Goal: Task Accomplishment & Management: Use online tool/utility

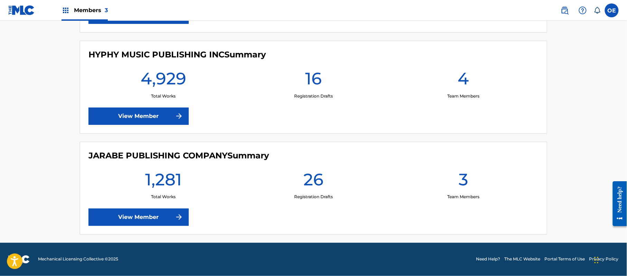
click at [158, 225] on link "View Member" at bounding box center [138, 216] width 100 height 17
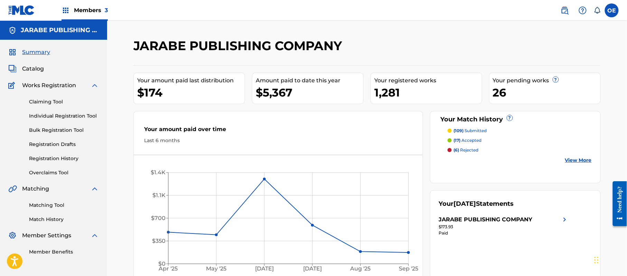
click at [50, 217] on link "Match History" at bounding box center [64, 219] width 70 height 7
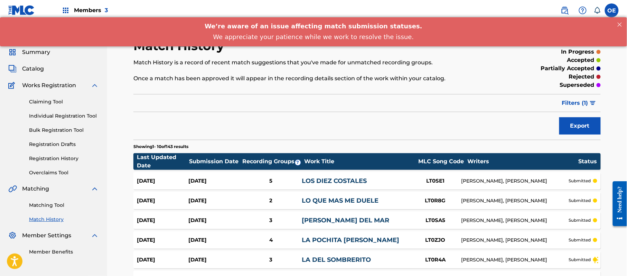
click at [46, 202] on link "Matching Tool" at bounding box center [64, 204] width 70 height 7
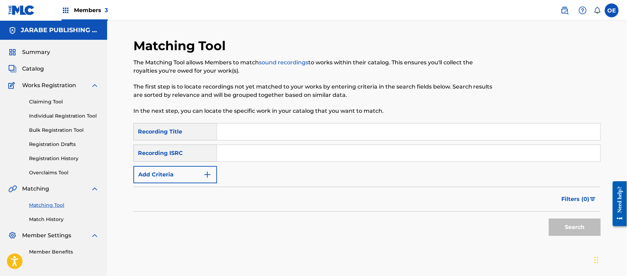
paste input "LO QUE TU TIENES"
type input "LO QUE TU TIENES"
click at [145, 180] on button "Add Criteria" at bounding box center [175, 174] width 84 height 17
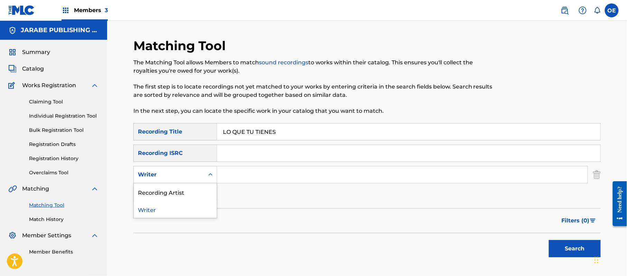
click at [194, 178] on div "Writer" at bounding box center [169, 174] width 62 height 8
click at [193, 194] on div "Recording Artist" at bounding box center [175, 191] width 83 height 17
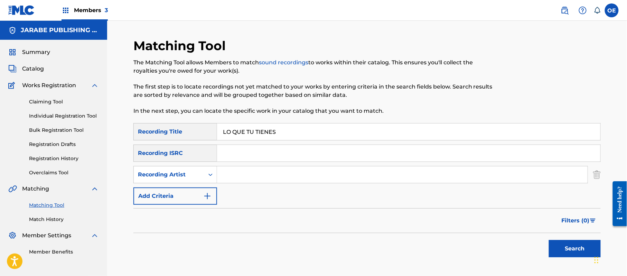
paste input "BANDA RODEO"
type input "BANDA RODEO"
drag, startPoint x: 579, startPoint y: 256, endPoint x: 590, endPoint y: 250, distance: 12.4
click at [579, 256] on button "Search" at bounding box center [574, 248] width 52 height 17
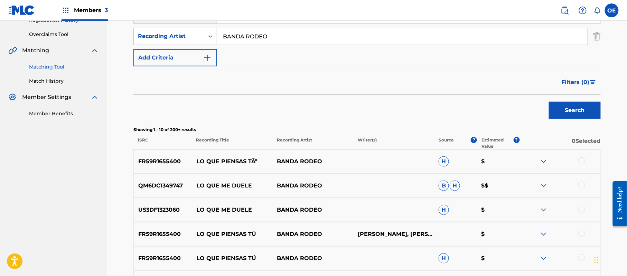
click at [568, 113] on button "Search" at bounding box center [574, 110] width 52 height 17
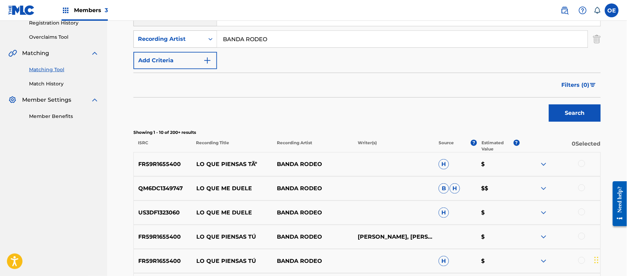
scroll to position [46, 0]
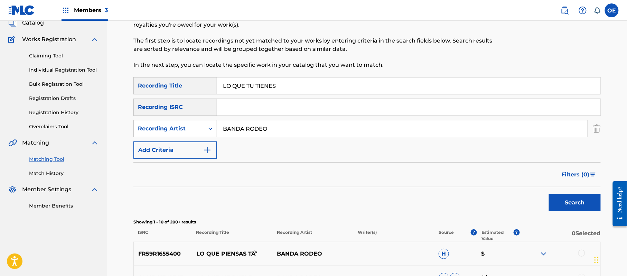
drag, startPoint x: 306, startPoint y: 84, endPoint x: 180, endPoint y: 90, distance: 125.9
click at [170, 93] on div "SearchWithCriteria1cb8f5e2-bd9d-466b-b7e2-cb4ac8288314 Recording Title LO QUE T…" at bounding box center [366, 85] width 467 height 17
paste input "S DIEZ COSTAL"
type input "LOS DIEZ COSTALES"
click at [570, 207] on button "Search" at bounding box center [574, 202] width 52 height 17
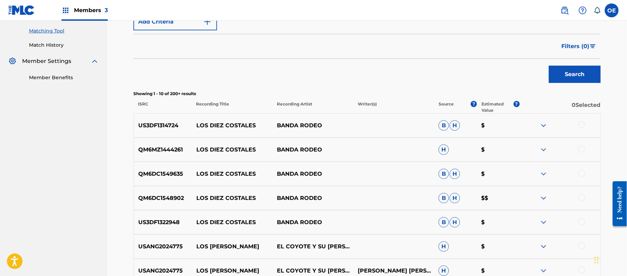
scroll to position [184, 0]
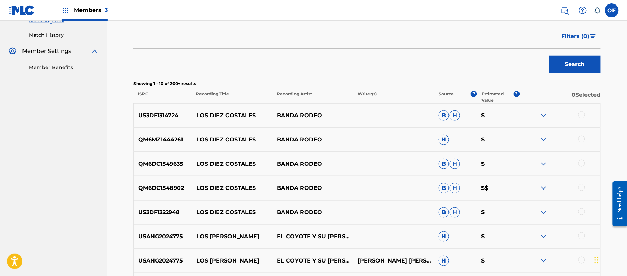
click at [578, 113] on div at bounding box center [581, 114] width 7 height 7
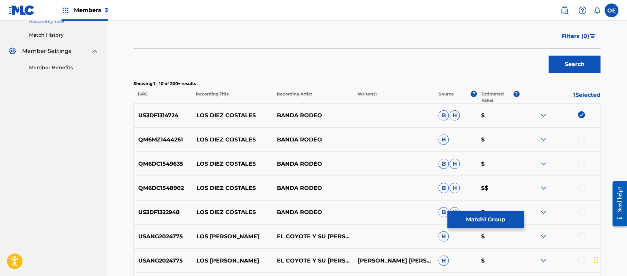
click at [582, 140] on div at bounding box center [581, 138] width 7 height 7
click at [579, 164] on div at bounding box center [581, 163] width 7 height 7
click at [581, 185] on div at bounding box center [581, 187] width 7 height 7
click at [581, 211] on div at bounding box center [581, 211] width 7 height 7
click at [503, 219] on button "Match 5 Groups" at bounding box center [485, 219] width 76 height 17
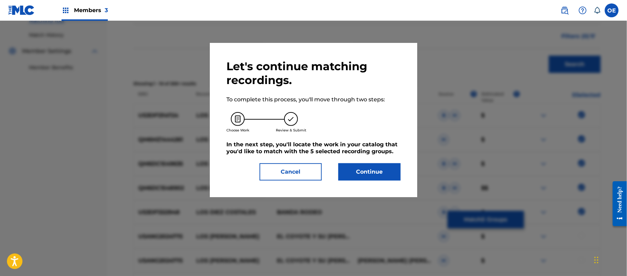
click at [352, 166] on button "Continue" at bounding box center [369, 171] width 62 height 17
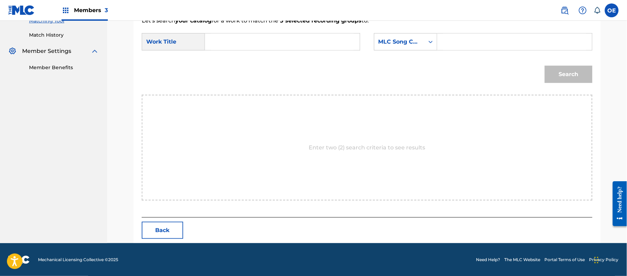
paste input "LOS DIEZ COSTALES"
type input "LOS DIEZ COSTALES"
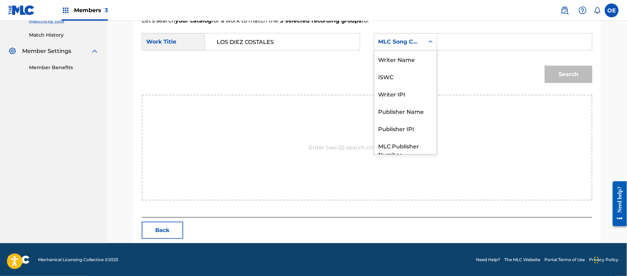
click at [397, 39] on div "MLC Song Code" at bounding box center [399, 42] width 42 height 8
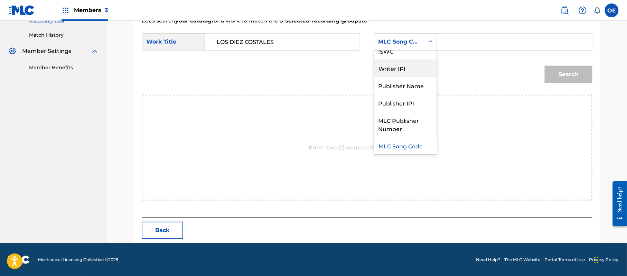
scroll to position [0, 0]
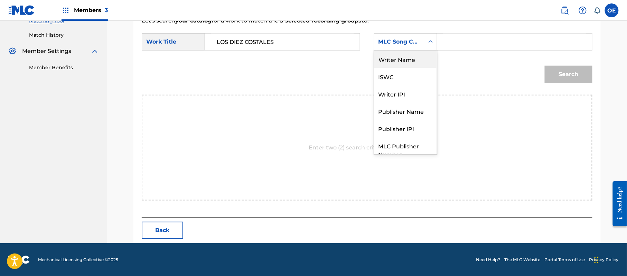
click at [397, 67] on div "Writer Name" at bounding box center [405, 58] width 63 height 17
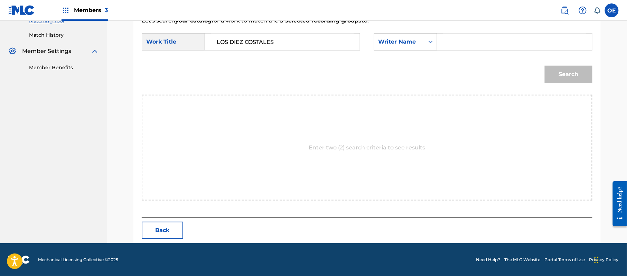
click at [423, 45] on div "Writer Name" at bounding box center [399, 41] width 50 height 13
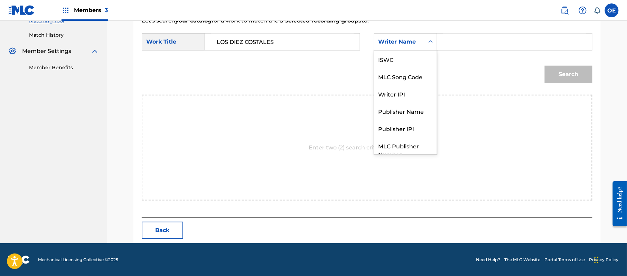
scroll to position [26, 0]
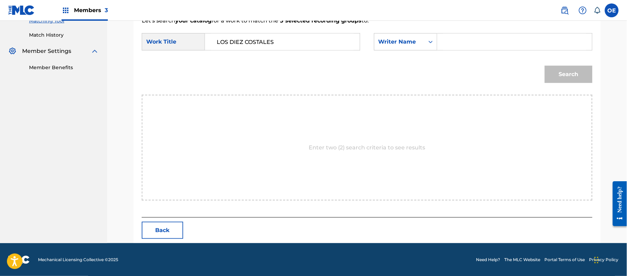
click at [443, 43] on input "Search Form" at bounding box center [514, 42] width 143 height 17
type input "[PERSON_NAME]"
click at [544, 66] on button "Search" at bounding box center [568, 74] width 48 height 17
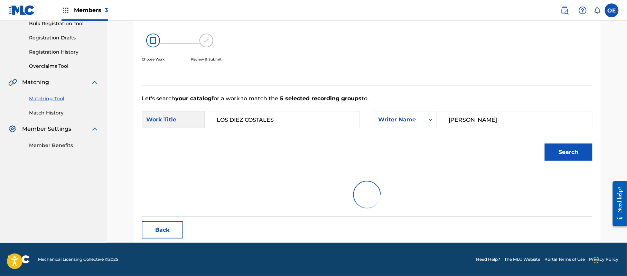
scroll to position [164, 0]
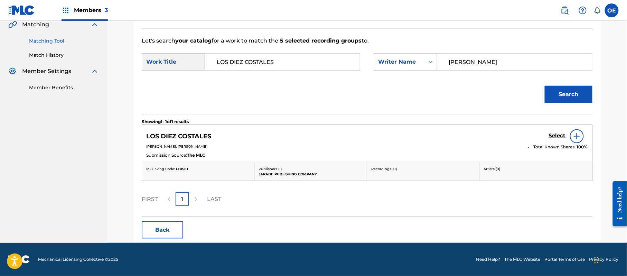
click at [557, 132] on div "Select" at bounding box center [567, 136] width 39 height 14
click at [556, 134] on h5 "Select" at bounding box center [556, 135] width 17 height 7
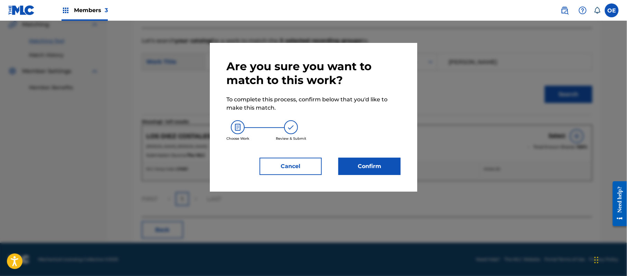
click at [359, 164] on button "Confirm" at bounding box center [369, 165] width 62 height 17
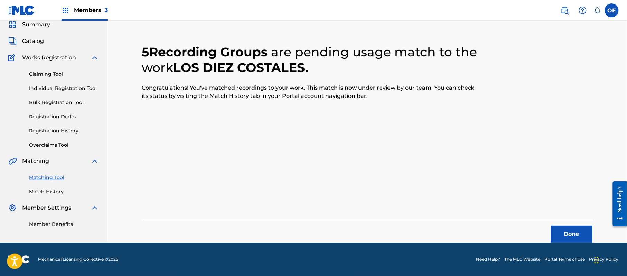
scroll to position [28, 0]
click at [576, 235] on button "Done" at bounding box center [571, 233] width 41 height 17
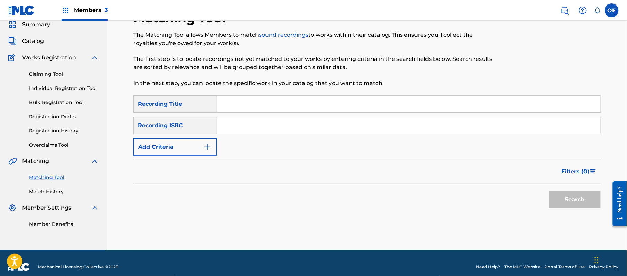
paste input "MO ME PUEDES QUERER"
type input "MO ME PUEDES QUERER"
click at [168, 147] on button "Add Criteria" at bounding box center [175, 146] width 84 height 17
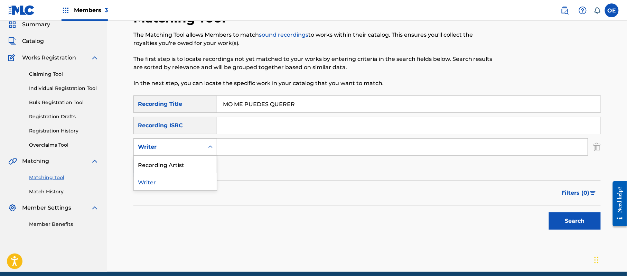
click at [168, 147] on div "Writer" at bounding box center [169, 147] width 62 height 8
click at [166, 163] on div "Recording Artist" at bounding box center [175, 163] width 83 height 17
paste input "BANDA RODEO"
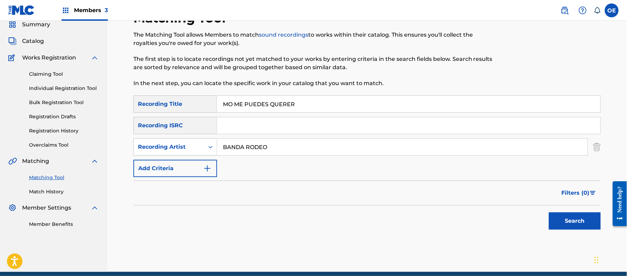
type input "BANDA RODEO"
drag, startPoint x: 558, startPoint y: 220, endPoint x: 461, endPoint y: 212, distance: 98.1
click at [557, 220] on button "Search" at bounding box center [574, 220] width 52 height 17
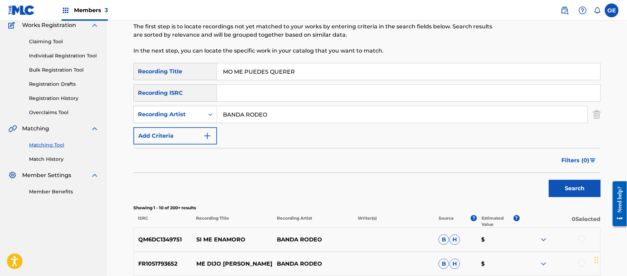
scroll to position [74, 0]
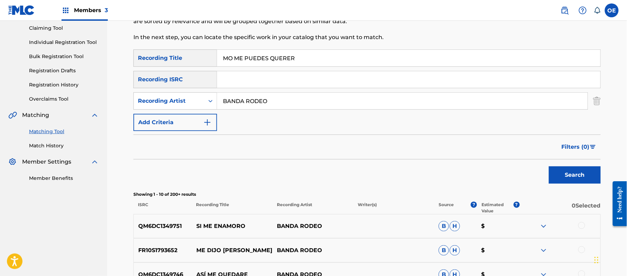
drag, startPoint x: 329, startPoint y: 59, endPoint x: 205, endPoint y: 63, distance: 124.4
click at [205, 63] on div "SearchWithCriteria1cb8f5e2-bd9d-466b-b7e2-cb4ac8288314 Recording Title MO ME PU…" at bounding box center [366, 57] width 467 height 17
paste input "COMO TE VOY A OLVIDA"
click at [560, 177] on button "Search" at bounding box center [574, 174] width 52 height 17
drag, startPoint x: 322, startPoint y: 57, endPoint x: 209, endPoint y: 58, distance: 113.0
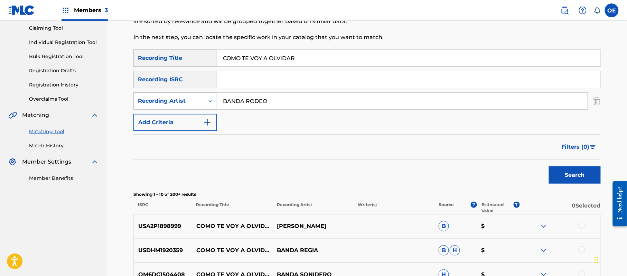
click at [209, 58] on div "SearchWithCriteria1cb8f5e2-bd9d-466b-b7e2-cb4ac8288314 Recording Title COMO TE …" at bounding box center [366, 57] width 467 height 17
paste input "QUERIENDO"
type input "QUERIENDO OLVIDAR"
click at [555, 175] on button "Search" at bounding box center [574, 174] width 52 height 17
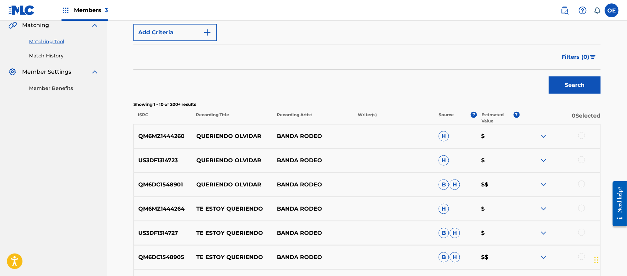
scroll to position [166, 0]
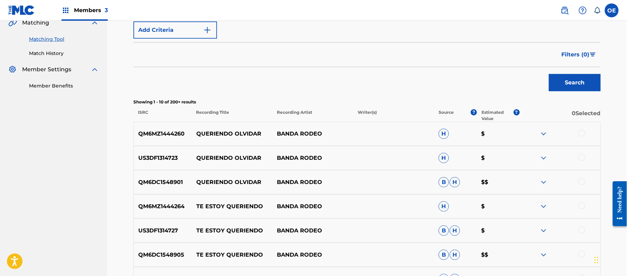
click at [582, 134] on div at bounding box center [581, 133] width 7 height 7
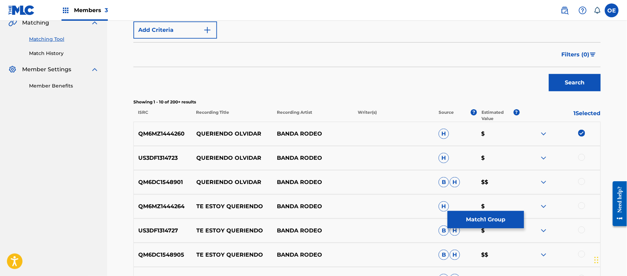
click at [580, 157] on div at bounding box center [581, 157] width 7 height 7
click at [580, 179] on div at bounding box center [581, 181] width 7 height 7
click at [487, 222] on button "Match 3 Groups" at bounding box center [485, 219] width 76 height 17
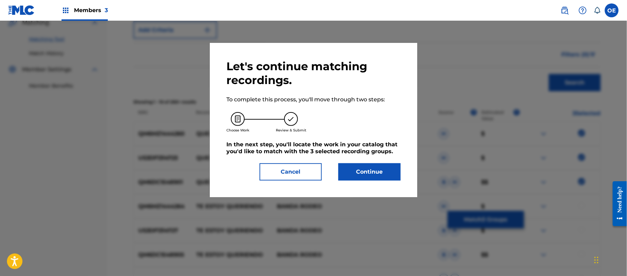
click at [362, 168] on button "Continue" at bounding box center [369, 171] width 62 height 17
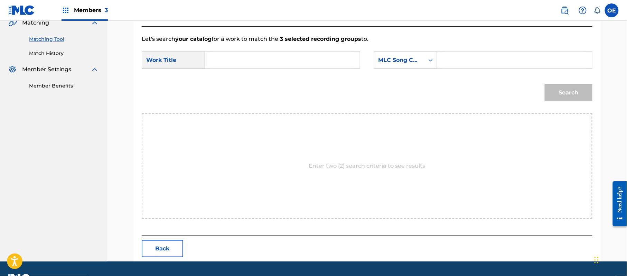
paste input "QUERIENDO OLVIDAR"
type input "QUERIENDO OLVIDAR"
click at [392, 62] on div "MLC Song Code" at bounding box center [399, 60] width 42 height 8
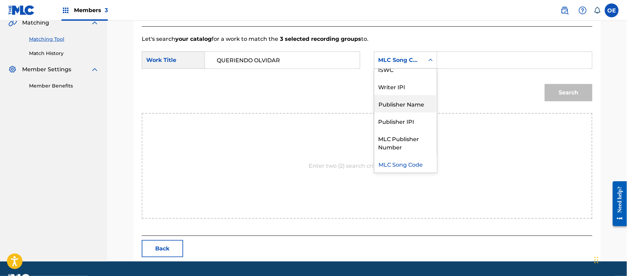
scroll to position [0, 0]
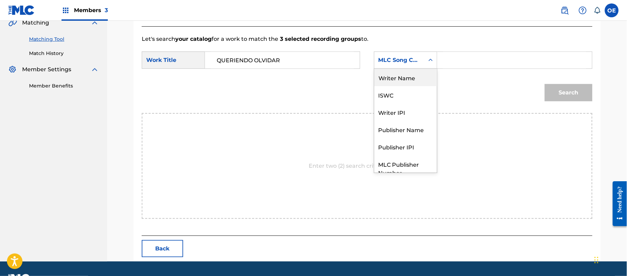
click at [397, 82] on div "Writer Name" at bounding box center [405, 77] width 63 height 17
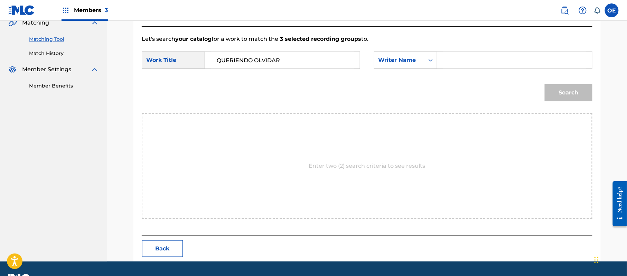
click at [460, 60] on input "Search Form" at bounding box center [514, 60] width 143 height 17
type input "[PERSON_NAME]"
click at [544, 84] on button "Search" at bounding box center [568, 92] width 48 height 17
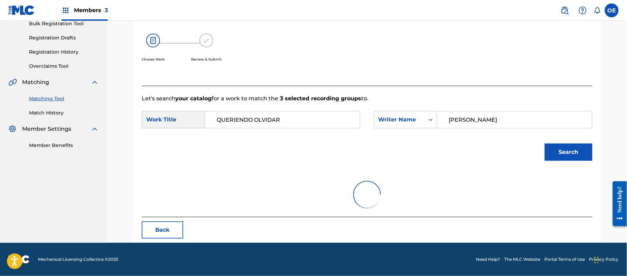
scroll to position [166, 0]
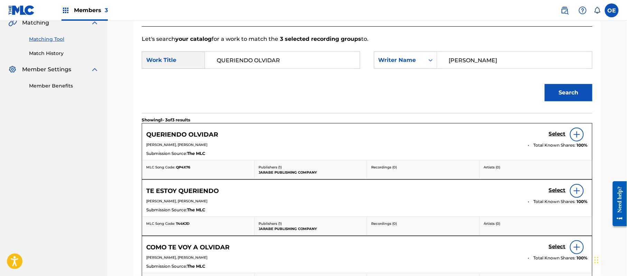
click at [550, 135] on h5 "Select" at bounding box center [556, 134] width 17 height 7
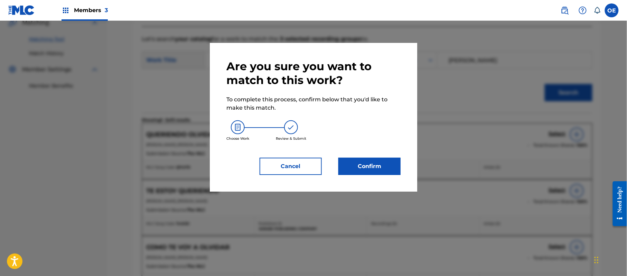
click at [372, 157] on div "Are you sure you want to match to this work? To complete this process, confirm …" at bounding box center [313, 116] width 174 height 115
click at [372, 162] on button "Confirm" at bounding box center [369, 165] width 62 height 17
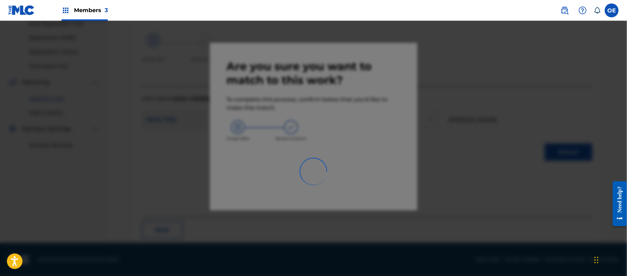
scroll to position [28, 0]
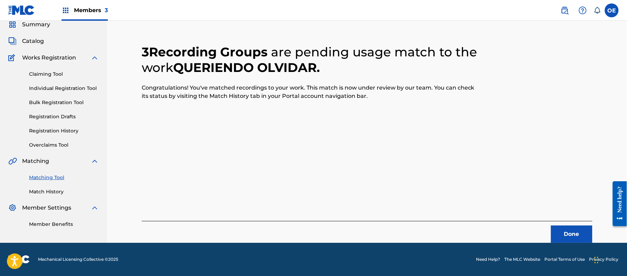
click at [567, 227] on button "Done" at bounding box center [571, 233] width 41 height 17
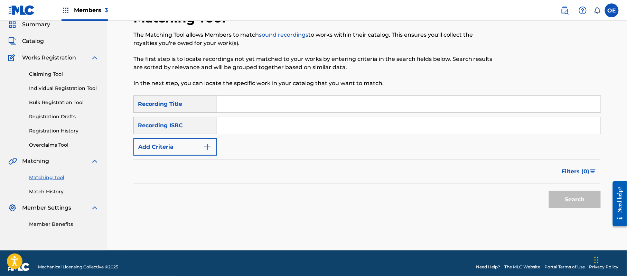
paste input "TE ESTOY QUERIENDO"
type input "TE ESTOY QUERIENDO"
click at [164, 148] on button "Add Criteria" at bounding box center [175, 146] width 84 height 17
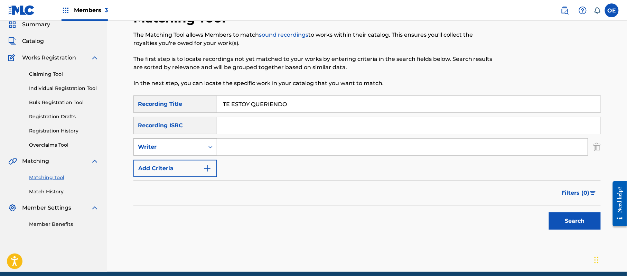
click at [166, 146] on div "Writer" at bounding box center [169, 147] width 62 height 8
click at [180, 159] on div "Recording Artist" at bounding box center [175, 163] width 83 height 17
paste input "BANDA RODEO"
type input "BANDA RODEO"
click at [561, 224] on button "Search" at bounding box center [574, 220] width 52 height 17
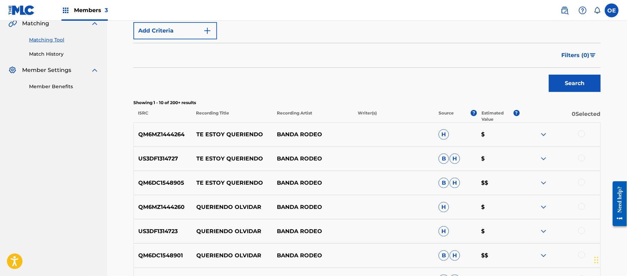
scroll to position [166, 0]
click at [581, 135] on div at bounding box center [581, 133] width 7 height 7
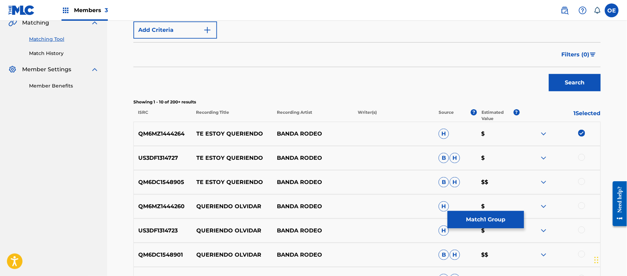
click at [579, 155] on div at bounding box center [581, 157] width 7 height 7
click at [582, 182] on div at bounding box center [581, 181] width 7 height 7
click at [497, 215] on button "Match 3 Groups" at bounding box center [485, 219] width 76 height 17
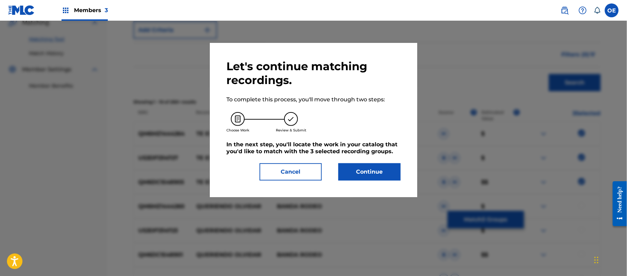
click at [371, 172] on button "Continue" at bounding box center [369, 171] width 62 height 17
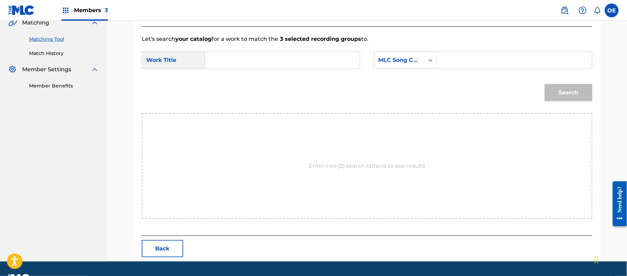
paste input "BANDA RODEO"
drag, startPoint x: 296, startPoint y: 60, endPoint x: 3, endPoint y: 68, distance: 292.3
click at [51, 68] on main "JARABE PUBLISHING COMPANY Summary Catalog Works Registration Claiming Tool Indi…" at bounding box center [313, 58] width 627 height 406
type input "\"
paste input "TE ESTOY QUERIENDO"
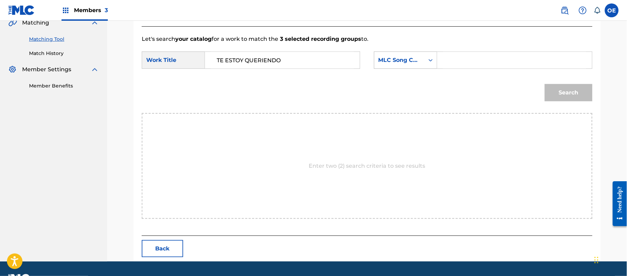
type input "TE ESTOY QUERIENDO"
click at [417, 60] on div "MLC Song Code" at bounding box center [399, 60] width 42 height 8
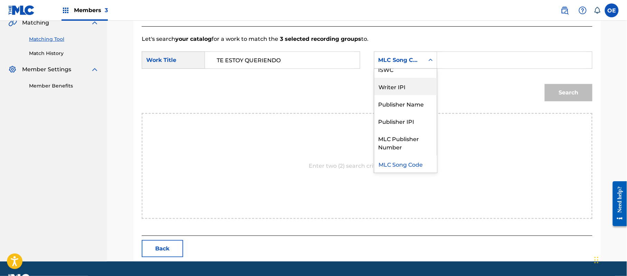
scroll to position [0, 0]
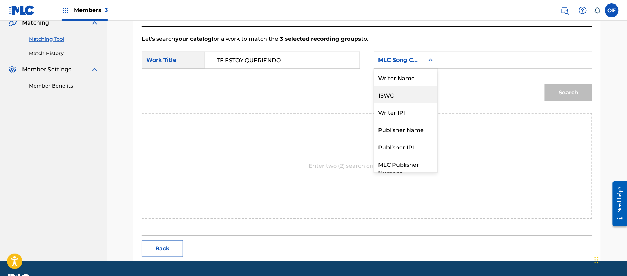
click at [397, 82] on div "Writer Name" at bounding box center [405, 77] width 63 height 17
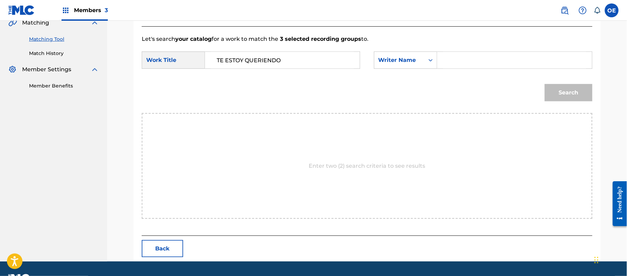
click at [454, 70] on div "SearchWithCriteria1d5463a9-75f7-44b5-8841-8e5371d74e24 Work Title TE ESTOY QUER…" at bounding box center [367, 61] width 450 height 21
click at [465, 65] on input "Search Form" at bounding box center [514, 60] width 143 height 17
type input "[PERSON_NAME]"
click at [544, 84] on button "Search" at bounding box center [568, 92] width 48 height 17
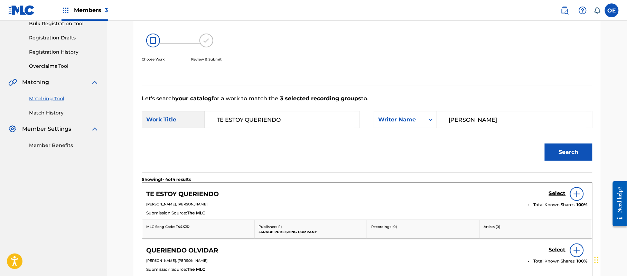
scroll to position [166, 0]
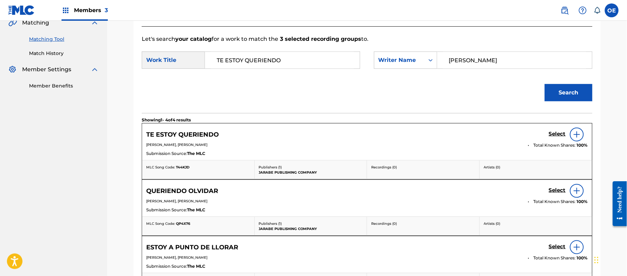
click at [557, 133] on h5 "Select" at bounding box center [556, 134] width 17 height 7
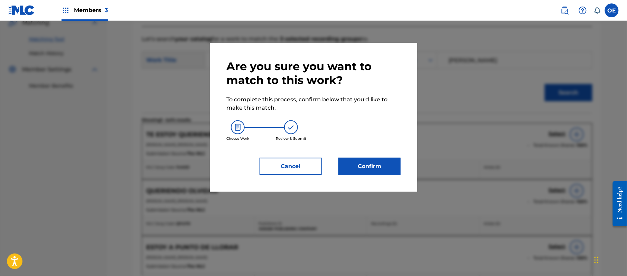
click at [364, 160] on button "Confirm" at bounding box center [369, 165] width 62 height 17
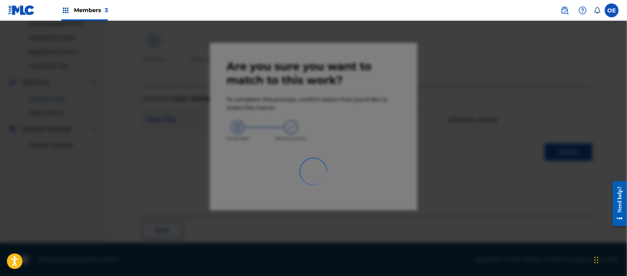
scroll to position [28, 0]
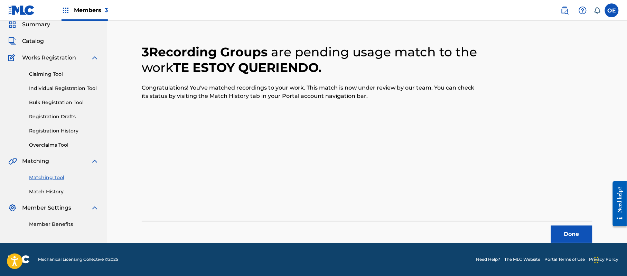
click at [568, 227] on button "Done" at bounding box center [571, 233] width 41 height 17
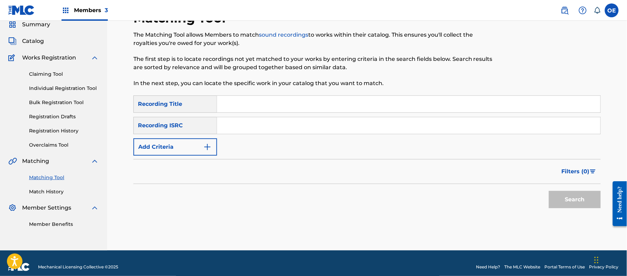
paste input "VUELVE YA"
type input "VUELVE YA"
click at [165, 152] on button "Add Criteria" at bounding box center [175, 146] width 84 height 17
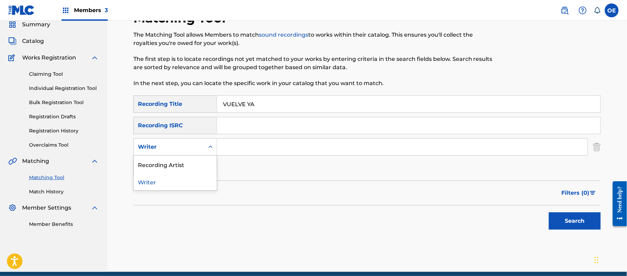
click at [169, 145] on div "Writer" at bounding box center [169, 147] width 62 height 8
click at [187, 161] on div "Recording Artist" at bounding box center [175, 163] width 83 height 17
paste input "BANDA RODEO"
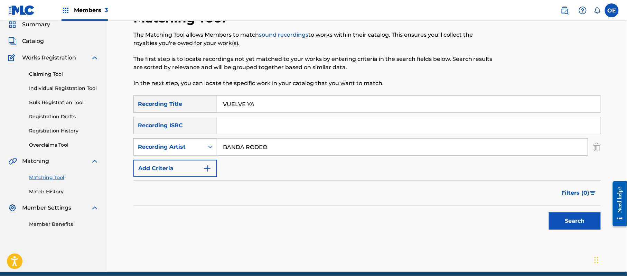
type input "BANDA RODEO"
drag, startPoint x: 575, startPoint y: 220, endPoint x: 564, endPoint y: 218, distance: 11.2
click at [575, 220] on button "Search" at bounding box center [574, 220] width 52 height 17
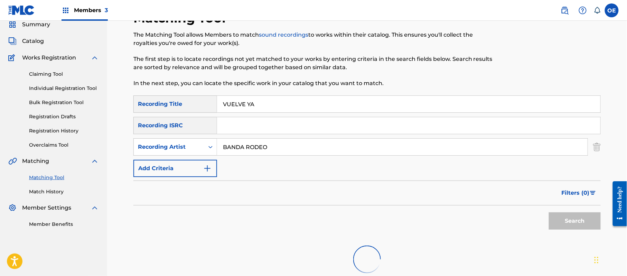
scroll to position [101, 0]
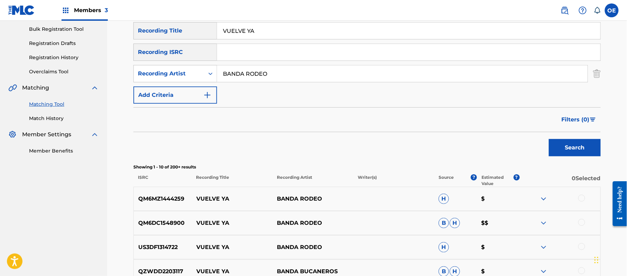
click at [577, 197] on div at bounding box center [559, 198] width 81 height 8
click at [579, 197] on div at bounding box center [581, 197] width 7 height 7
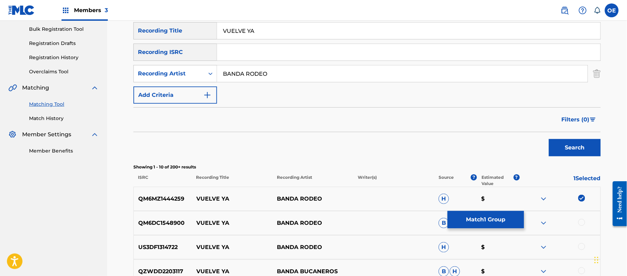
click at [579, 221] on div at bounding box center [581, 222] width 7 height 7
click at [581, 244] on div at bounding box center [581, 246] width 7 height 7
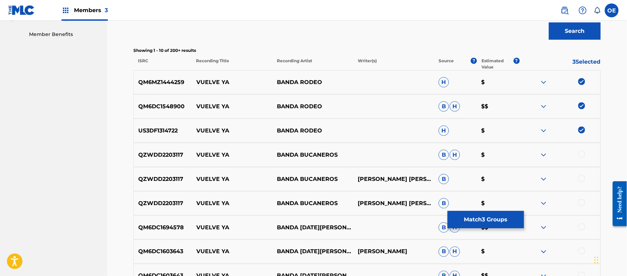
scroll to position [239, 0]
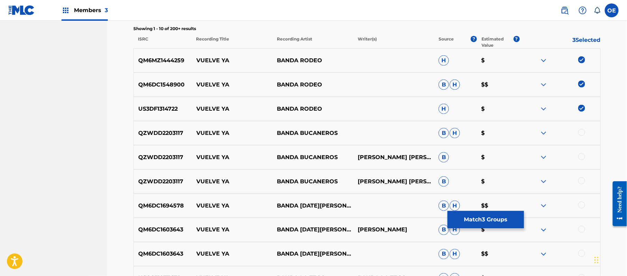
click at [482, 218] on button "Match 3 Groups" at bounding box center [485, 219] width 76 height 17
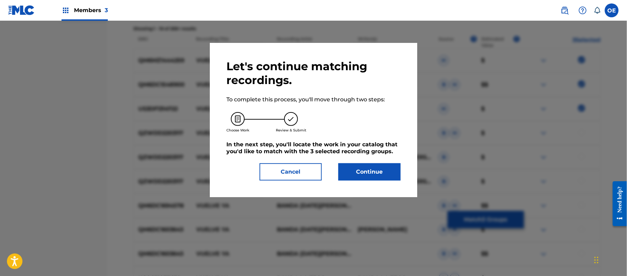
click at [372, 172] on button "Continue" at bounding box center [369, 171] width 62 height 17
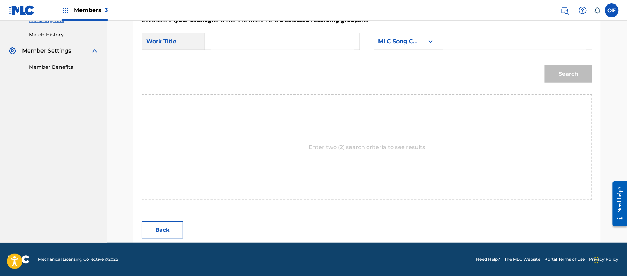
paste input "VUELVE YA"
type input "VUELVE YA"
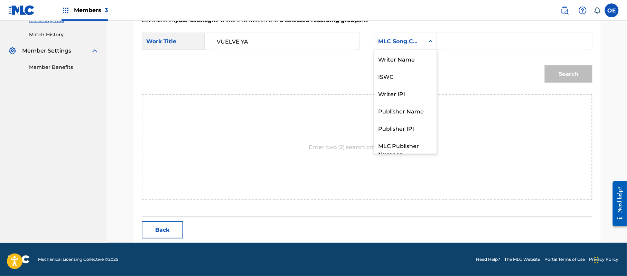
click at [382, 39] on div "MLC Song Code" at bounding box center [399, 41] width 42 height 8
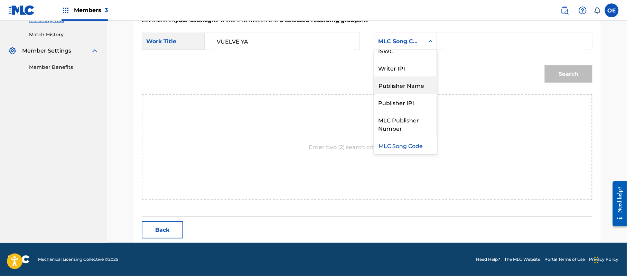
scroll to position [0, 0]
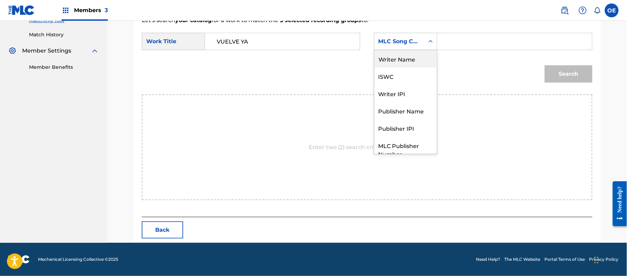
click at [391, 65] on div "Writer Name" at bounding box center [405, 58] width 63 height 17
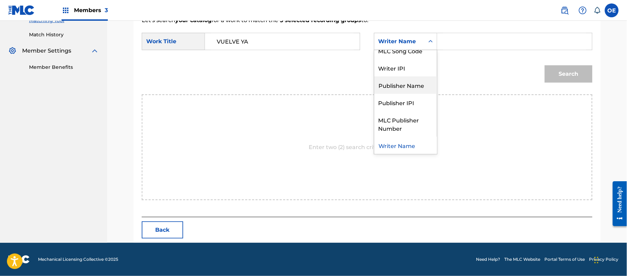
drag, startPoint x: 423, startPoint y: 44, endPoint x: 401, endPoint y: 86, distance: 47.4
click at [401, 86] on div "Publisher Name" at bounding box center [405, 84] width 63 height 17
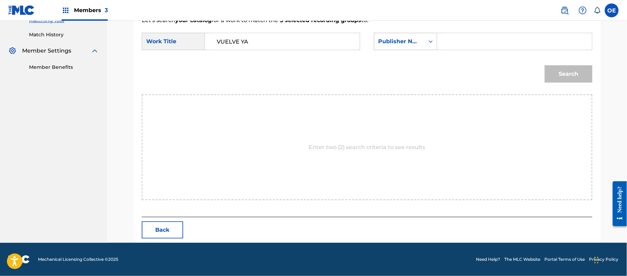
click at [402, 43] on div "Publisher Name" at bounding box center [399, 41] width 42 height 8
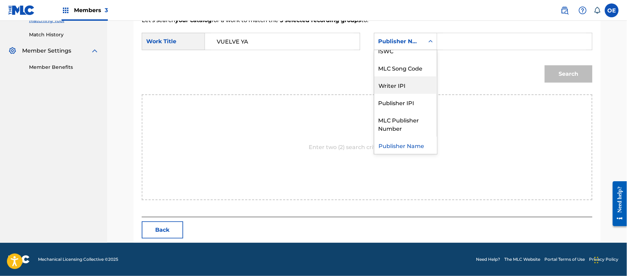
scroll to position [0, 0]
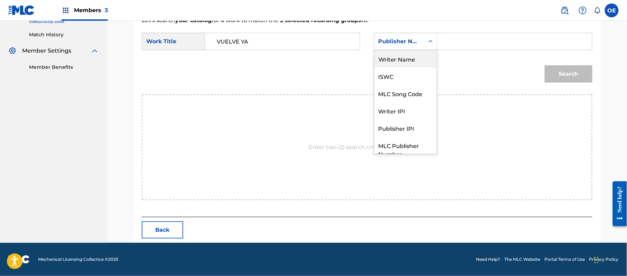
click at [404, 63] on div "Writer Name" at bounding box center [405, 58] width 63 height 17
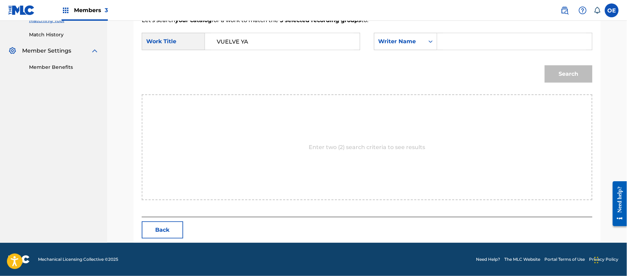
click at [472, 47] on input "Search Form" at bounding box center [514, 41] width 143 height 17
type input "[PERSON_NAME]"
click at [544, 65] on button "Search" at bounding box center [568, 73] width 48 height 17
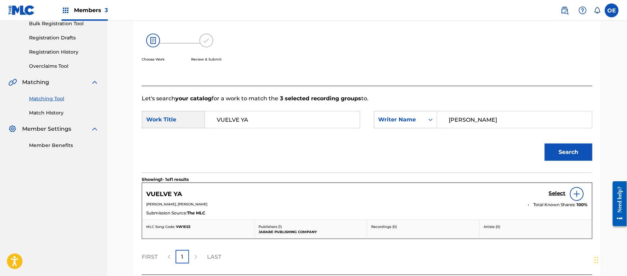
scroll to position [164, 0]
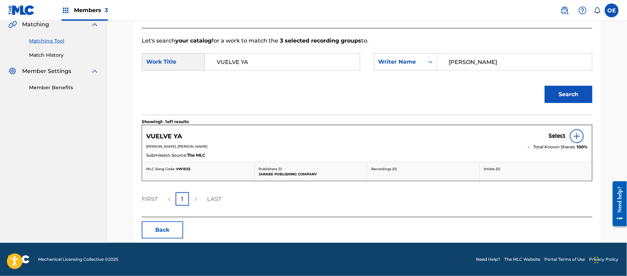
click at [550, 135] on h5 "Select" at bounding box center [556, 135] width 17 height 7
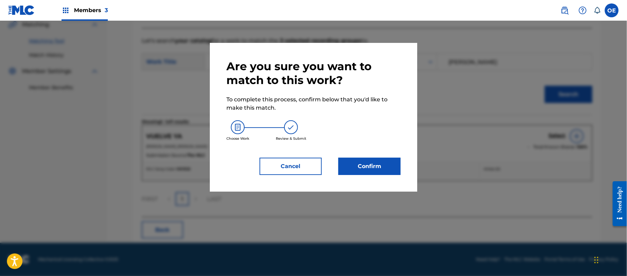
click at [383, 168] on button "Confirm" at bounding box center [369, 165] width 62 height 17
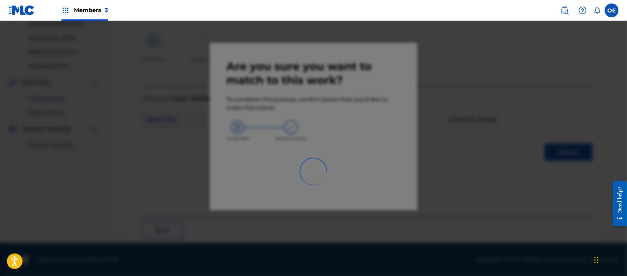
scroll to position [28, 0]
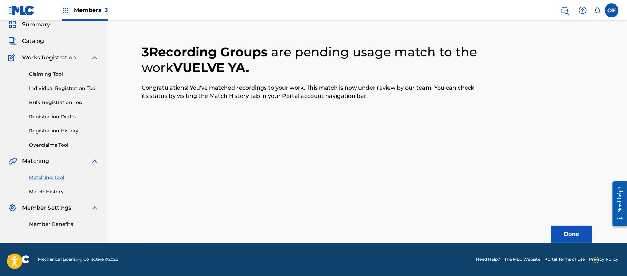
click at [571, 231] on button "Done" at bounding box center [571, 233] width 41 height 17
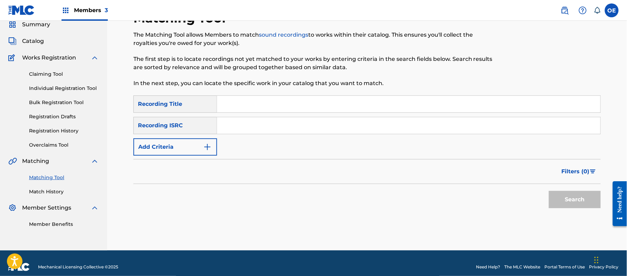
paste input "ME VOY PA' NUNCA VOLVER"
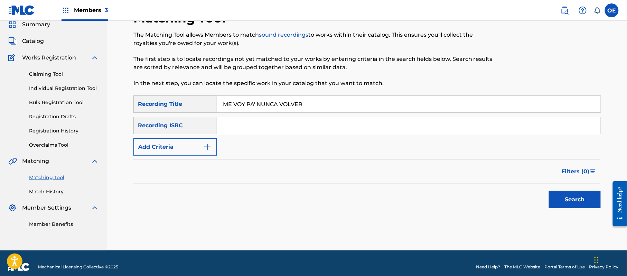
type input "ME VOY PA' NUNCA VOLVER"
click at [195, 148] on button "Add Criteria" at bounding box center [175, 146] width 84 height 17
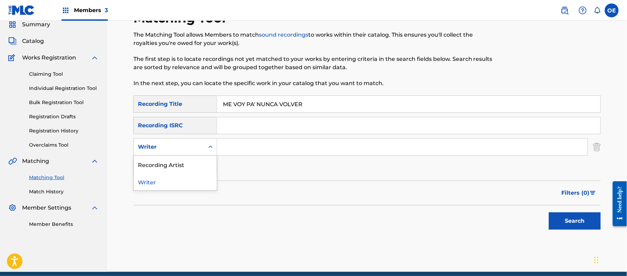
click at [195, 148] on div "Writer" at bounding box center [169, 147] width 62 height 8
click at [195, 158] on div "Recording Artist" at bounding box center [175, 163] width 83 height 17
paste input "LOS CARACOLES DE [GEOGRAPHIC_DATA]"
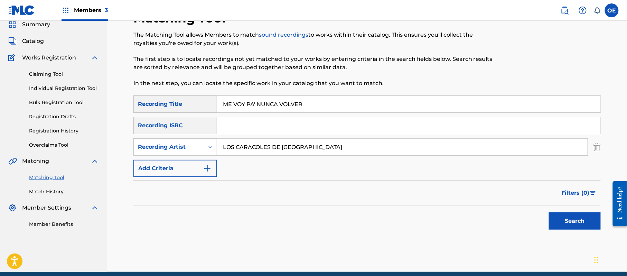
type input "LOS CARACOLES DE [GEOGRAPHIC_DATA]"
click at [577, 214] on button "Search" at bounding box center [574, 220] width 52 height 17
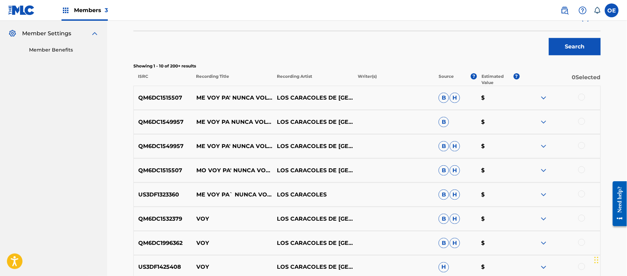
scroll to position [212, 0]
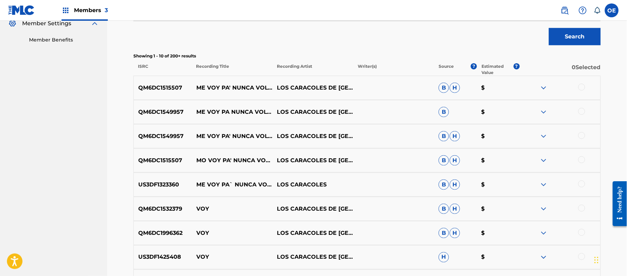
click at [584, 185] on div at bounding box center [581, 183] width 7 height 7
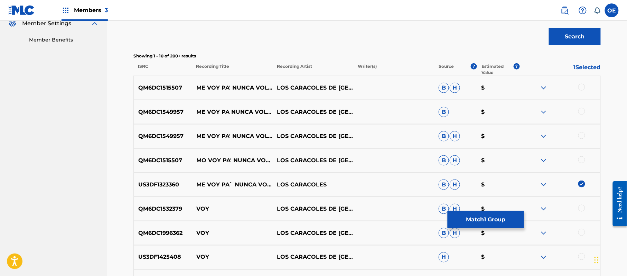
click at [583, 160] on div at bounding box center [581, 159] width 7 height 7
click at [582, 133] on div at bounding box center [581, 135] width 7 height 7
click at [580, 115] on div at bounding box center [559, 112] width 81 height 8
drag, startPoint x: 582, startPoint y: 90, endPoint x: 581, endPoint y: 111, distance: 21.1
click at [582, 93] on div "QM6DC1515507 ME VOY PA' NUNCA VOLVER LOS CARACOLES DE DURANGO B H $" at bounding box center [366, 88] width 467 height 24
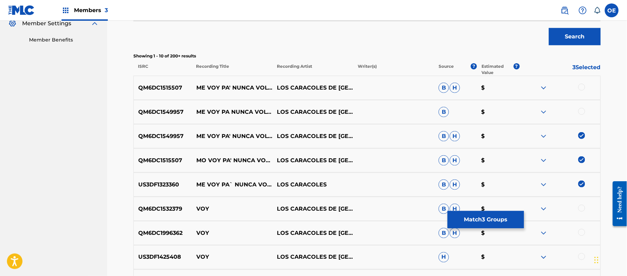
click at [581, 113] on div at bounding box center [581, 111] width 7 height 7
click at [582, 91] on div at bounding box center [559, 88] width 81 height 8
click at [582, 89] on div at bounding box center [581, 87] width 7 height 7
click at [493, 210] on p "$" at bounding box center [498, 208] width 43 height 8
click at [491, 213] on button "Match 5 Groups" at bounding box center [485, 219] width 76 height 17
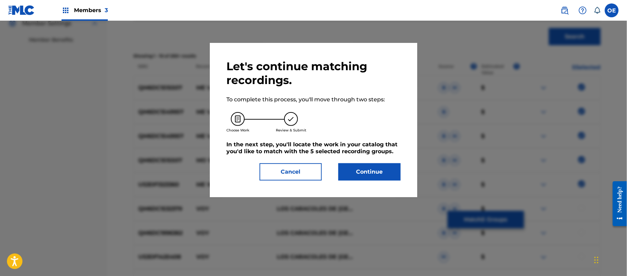
click at [351, 171] on button "Continue" at bounding box center [369, 171] width 62 height 17
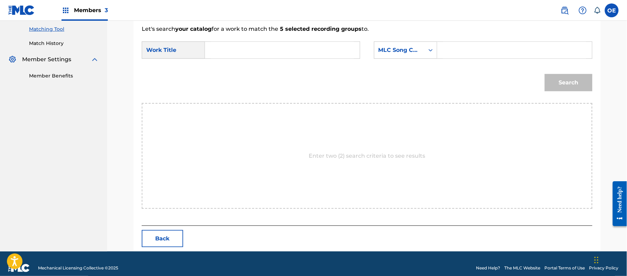
scroll to position [184, 0]
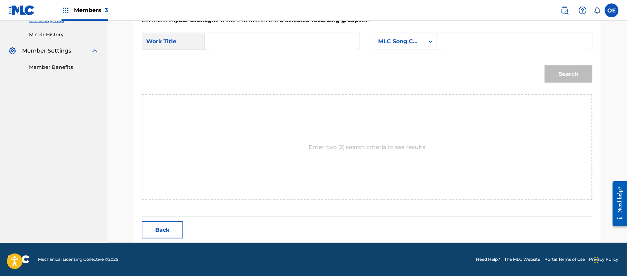
paste input "ME VOY PA' NUNCA VOLVER"
type input "ME VOY PA' NUNCA VOLVER"
click at [404, 46] on div "MLC Song Code" at bounding box center [399, 41] width 50 height 13
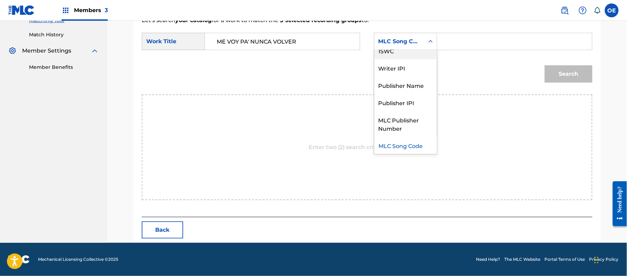
scroll to position [0, 0]
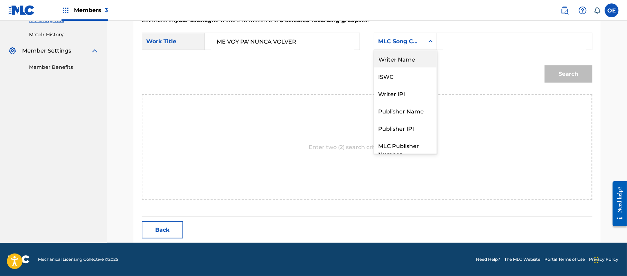
click at [389, 59] on div "Writer Name" at bounding box center [405, 58] width 63 height 17
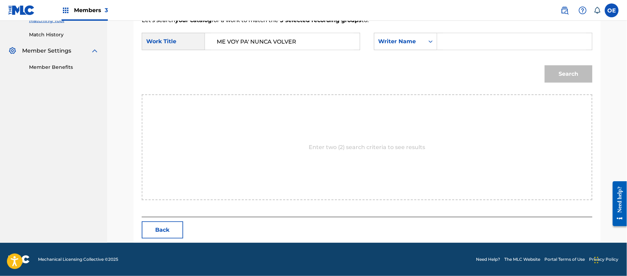
click at [459, 39] on input "Search Form" at bounding box center [514, 41] width 143 height 17
type input "[PERSON_NAME]"
click at [544, 65] on button "Search" at bounding box center [568, 73] width 48 height 17
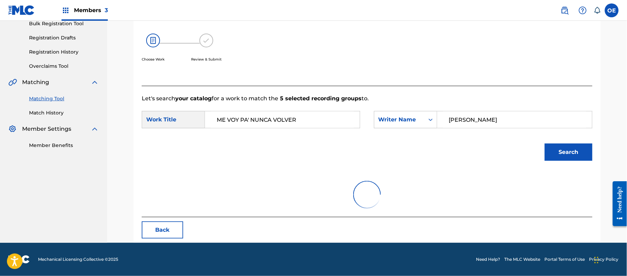
scroll to position [164, 0]
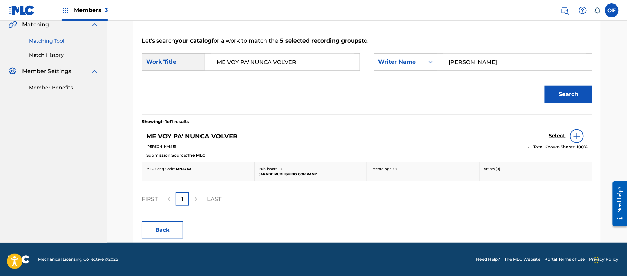
click at [554, 135] on h5 "Select" at bounding box center [556, 135] width 17 height 7
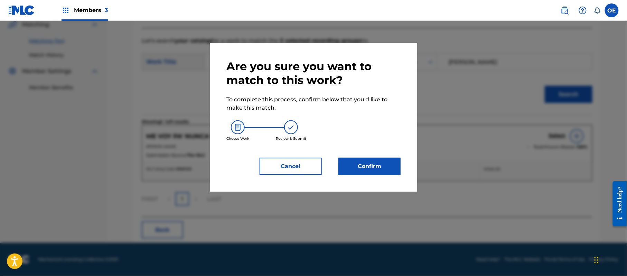
click at [379, 168] on button "Confirm" at bounding box center [369, 165] width 62 height 17
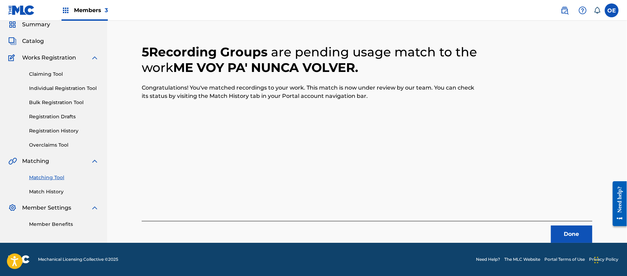
scroll to position [28, 0]
click at [557, 228] on button "Done" at bounding box center [571, 233] width 41 height 17
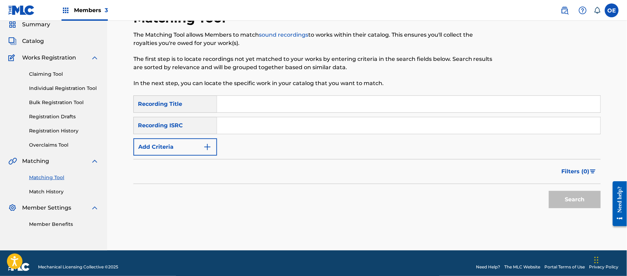
paste input "SAN [PERSON_NAME]"
type input "SAN [PERSON_NAME]"
click at [189, 152] on button "Add Criteria" at bounding box center [175, 146] width 84 height 17
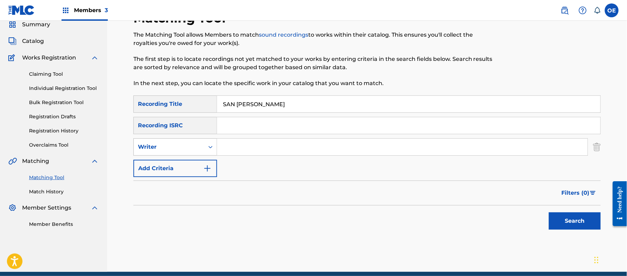
click at [194, 140] on div "Writer" at bounding box center [169, 146] width 70 height 13
click at [198, 157] on div "Recording Artist" at bounding box center [175, 163] width 83 height 17
paste input "LOS CARACOLES DE [GEOGRAPHIC_DATA]"
type input "LOS CARACOLES DE [GEOGRAPHIC_DATA]"
click at [569, 223] on button "Search" at bounding box center [574, 220] width 52 height 17
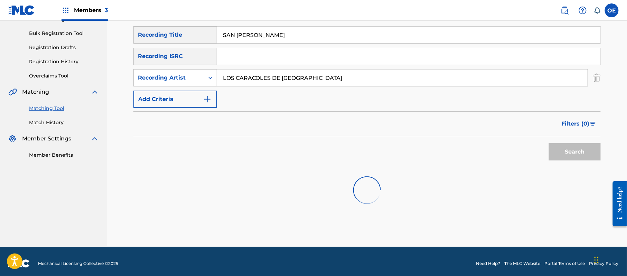
scroll to position [101, 0]
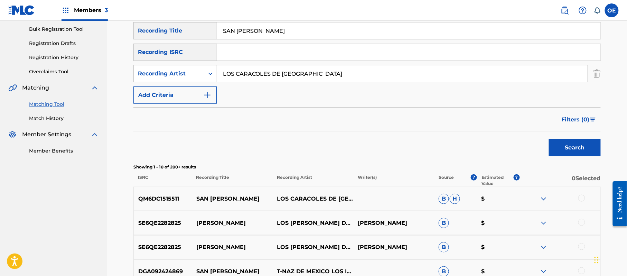
click at [579, 198] on div at bounding box center [581, 197] width 7 height 7
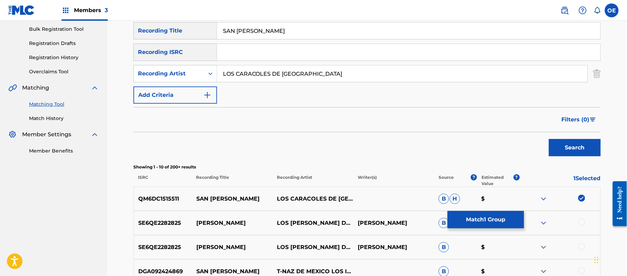
click at [481, 223] on button "Match 1 Group" at bounding box center [485, 219] width 76 height 17
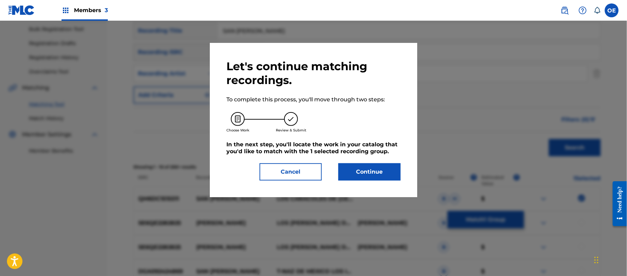
click at [307, 176] on button "Cancel" at bounding box center [290, 171] width 62 height 17
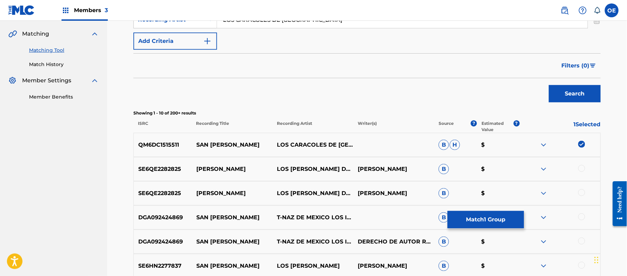
scroll to position [154, 0]
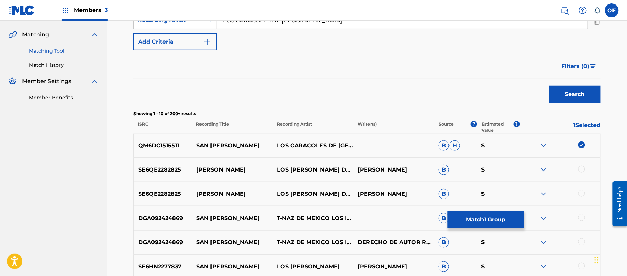
click at [481, 218] on button "Match 1 Group" at bounding box center [485, 219] width 76 height 17
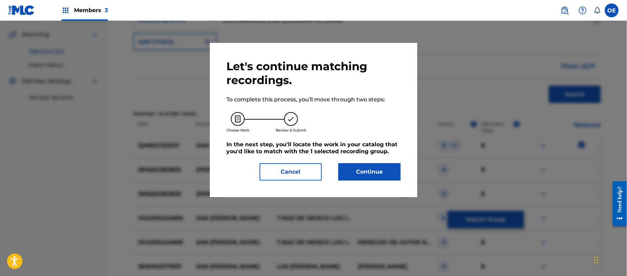
click at [380, 166] on button "Continue" at bounding box center [369, 171] width 62 height 17
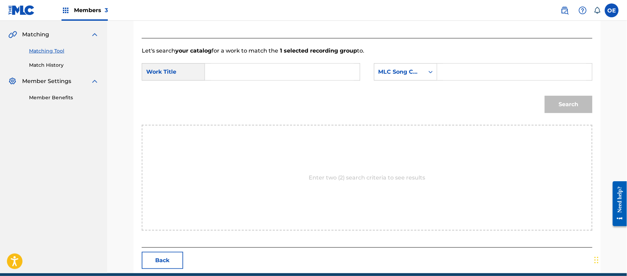
paste input "SAN [PERSON_NAME]"
type input "SAN [PERSON_NAME]"
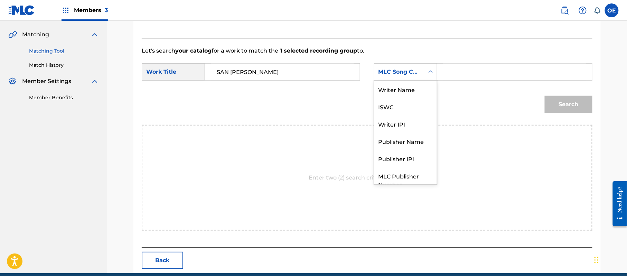
click at [402, 76] on div "MLC Song Code" at bounding box center [399, 71] width 50 height 13
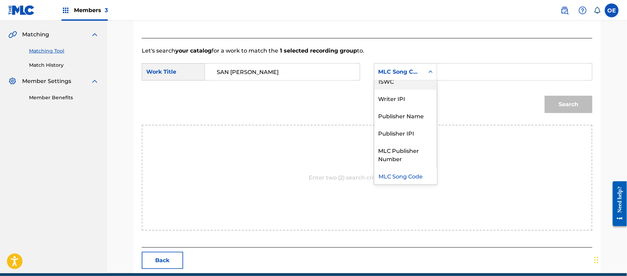
scroll to position [0, 0]
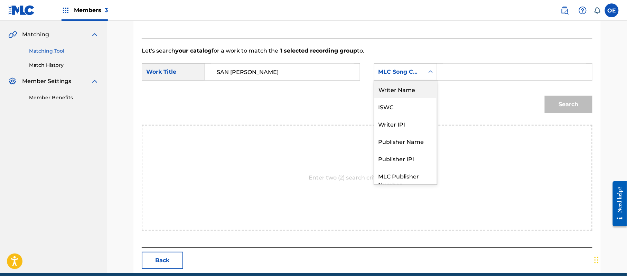
click at [397, 91] on div "Writer Name" at bounding box center [405, 88] width 63 height 17
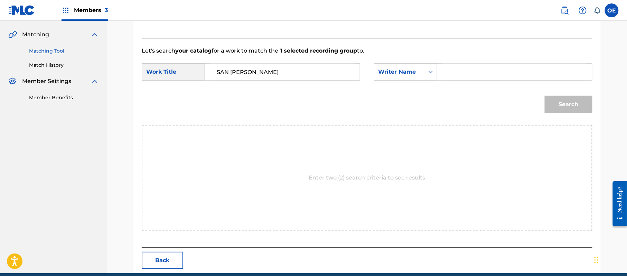
paste input "[PERSON_NAME]"
type input "[PERSON_NAME]"
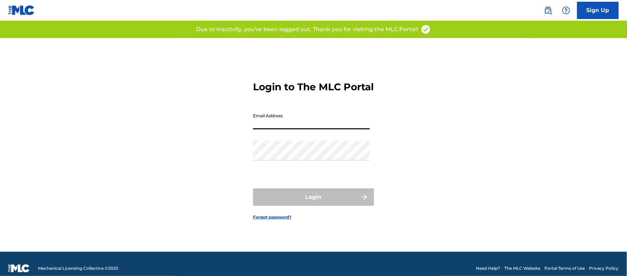
drag, startPoint x: 327, startPoint y: 121, endPoint x: 321, endPoint y: 119, distance: 6.5
click at [327, 122] on input "Email Address" at bounding box center [311, 119] width 117 height 20
type input "[PERSON_NAME][EMAIL_ADDRESS][DOMAIN_NAME]"
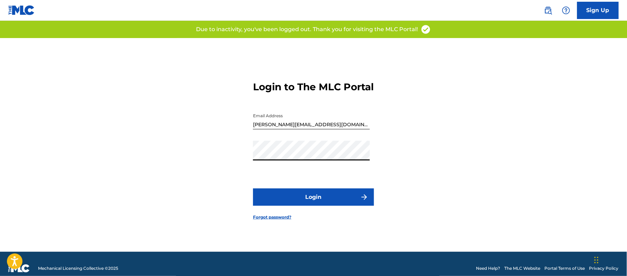
click at [311, 198] on button "Login" at bounding box center [313, 196] width 121 height 17
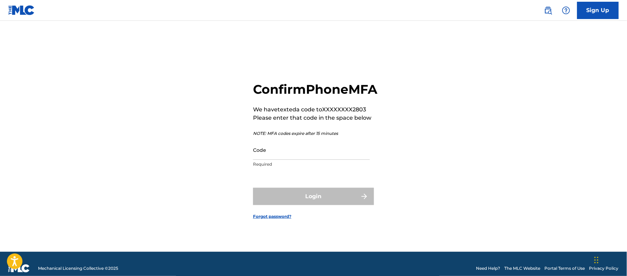
click at [310, 146] on div "Confirm Phone MFA We have texted a code to XXXXXXXX2803 Please enter that code …" at bounding box center [315, 126] width 124 height 89
click at [310, 157] on input "Code" at bounding box center [311, 150] width 117 height 20
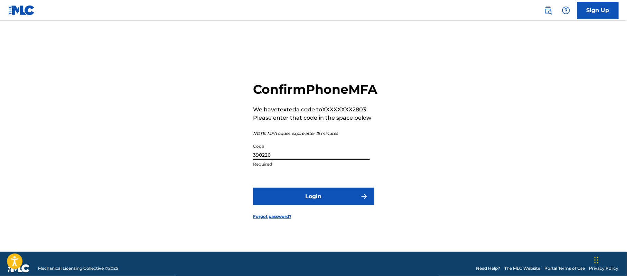
type input "390226"
click at [363, 200] on img "submit" at bounding box center [364, 196] width 8 height 8
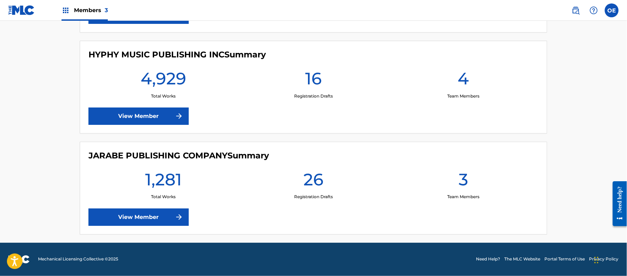
scroll to position [280, 0]
click at [156, 220] on link "View Member" at bounding box center [138, 216] width 100 height 17
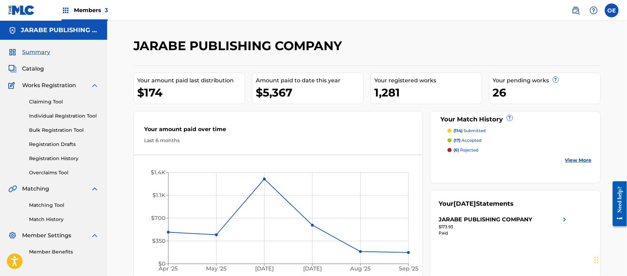
click at [58, 202] on div "Matching Tool Match History" at bounding box center [53, 208] width 90 height 30
click at [58, 202] on link "Matching Tool" at bounding box center [64, 204] width 70 height 7
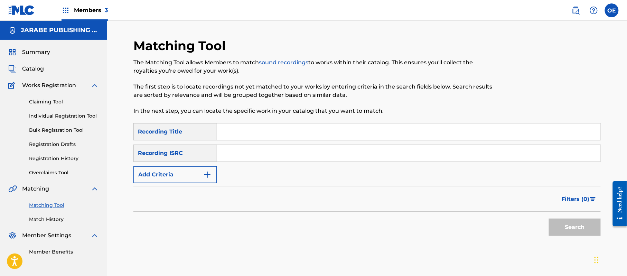
paste input "SAN [PERSON_NAME]"
type input "SAN [PERSON_NAME]"
click at [158, 173] on button "Add Criteria" at bounding box center [175, 174] width 84 height 17
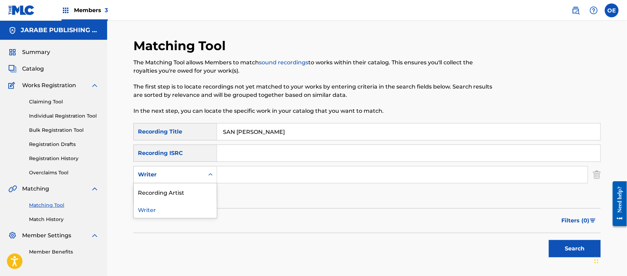
drag, startPoint x: 184, startPoint y: 176, endPoint x: 178, endPoint y: 194, distance: 19.3
click at [184, 176] on div "Writer" at bounding box center [169, 174] width 62 height 8
click at [178, 195] on div "Recording Artist" at bounding box center [175, 191] width 83 height 17
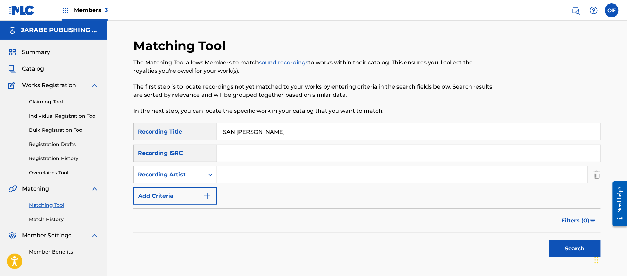
paste input "LOS CARACOLES DE [GEOGRAPHIC_DATA]"
type input "LOS CARACOLES DE [GEOGRAPHIC_DATA]"
click at [566, 251] on button "Search" at bounding box center [574, 248] width 52 height 17
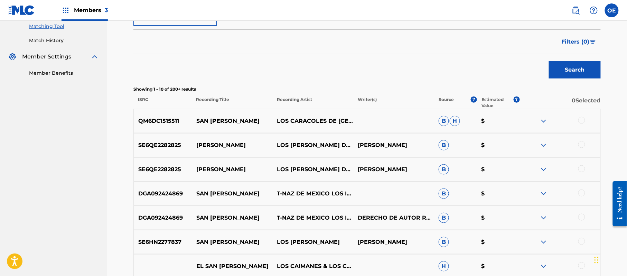
scroll to position [184, 0]
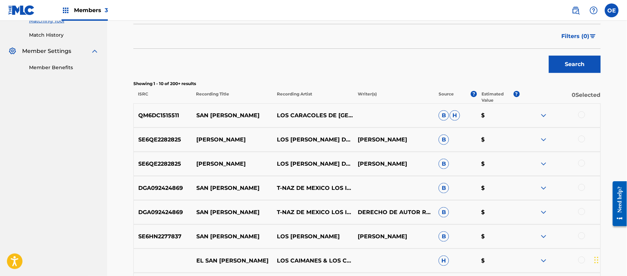
click at [584, 118] on div at bounding box center [559, 115] width 81 height 8
click at [583, 117] on div at bounding box center [581, 114] width 7 height 7
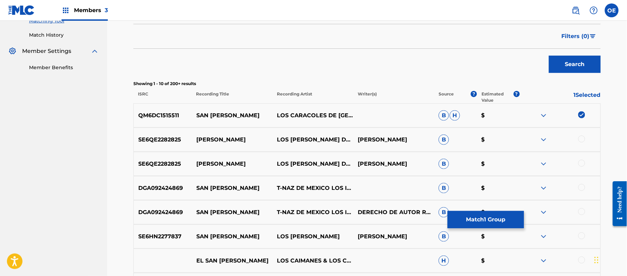
click at [480, 218] on button "Match 1 Group" at bounding box center [485, 219] width 76 height 17
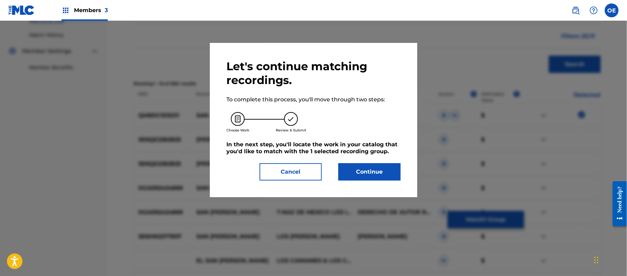
click at [373, 169] on button "Continue" at bounding box center [369, 171] width 62 height 17
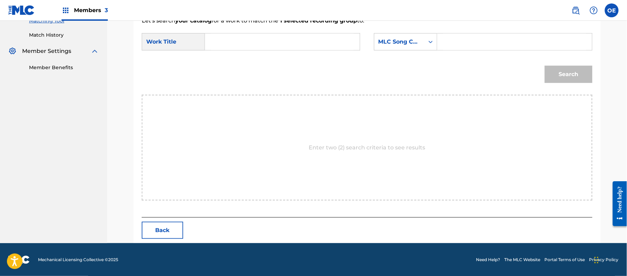
paste input "SAN [PERSON_NAME]"
type input "SAN [PERSON_NAME]"
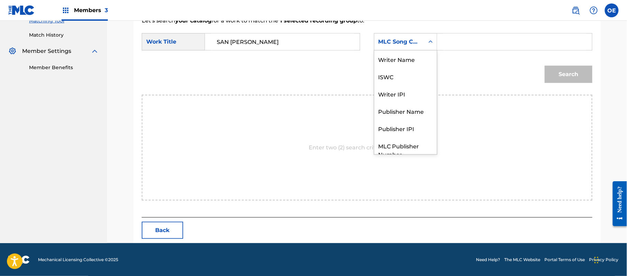
click at [392, 38] on div "MLC Song Code" at bounding box center [399, 42] width 42 height 8
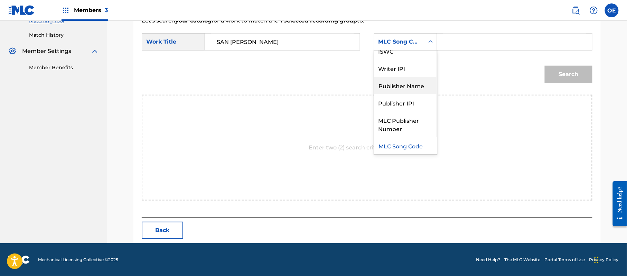
scroll to position [0, 0]
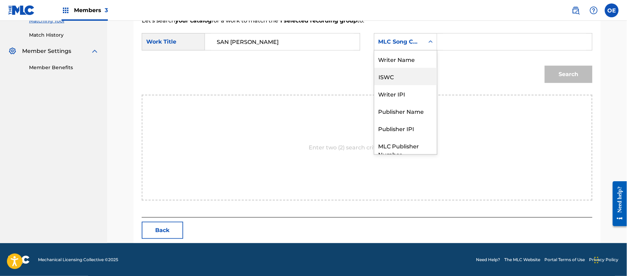
click at [404, 62] on div "Writer Name" at bounding box center [405, 58] width 63 height 17
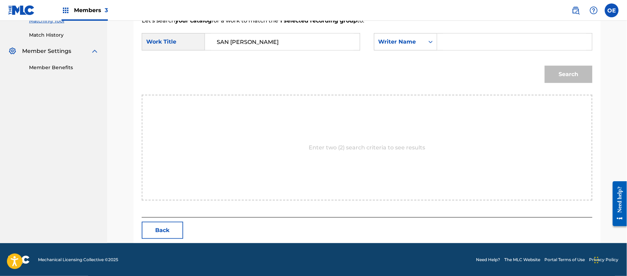
click at [455, 45] on input "Search Form" at bounding box center [514, 42] width 143 height 17
type input "[PERSON_NAME]"
click at [544, 66] on button "Search" at bounding box center [568, 74] width 48 height 17
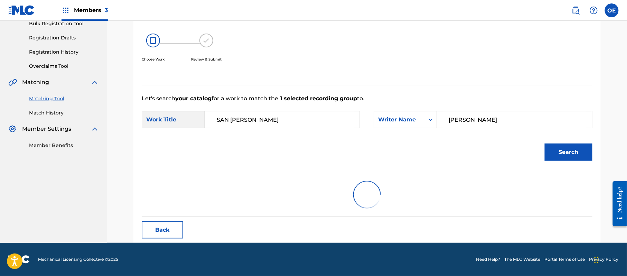
scroll to position [164, 0]
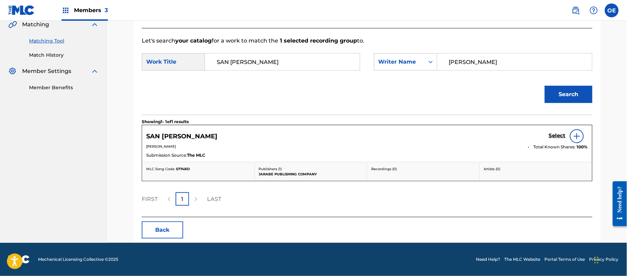
click at [552, 136] on h5 "Select" at bounding box center [556, 135] width 17 height 7
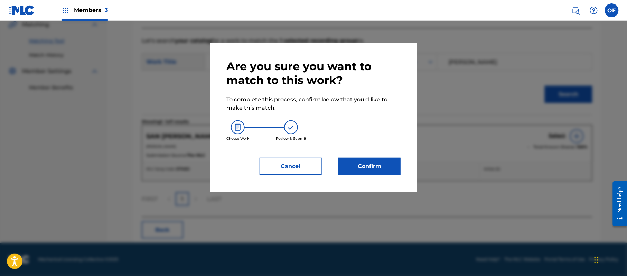
click at [374, 167] on button "Confirm" at bounding box center [369, 165] width 62 height 17
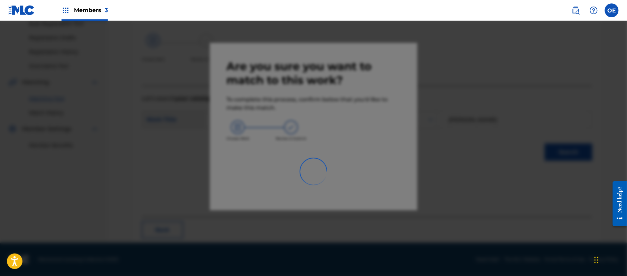
scroll to position [28, 0]
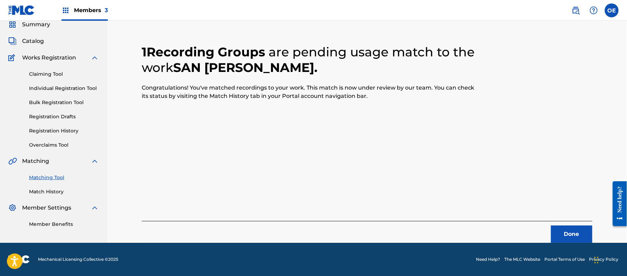
click at [567, 230] on button "Done" at bounding box center [571, 233] width 41 height 17
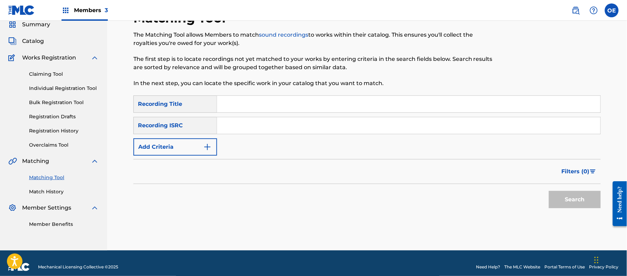
paste input "POBRE CORAZON"
type input "POBRE CORAZON"
click at [198, 148] on button "Add Criteria" at bounding box center [175, 146] width 84 height 17
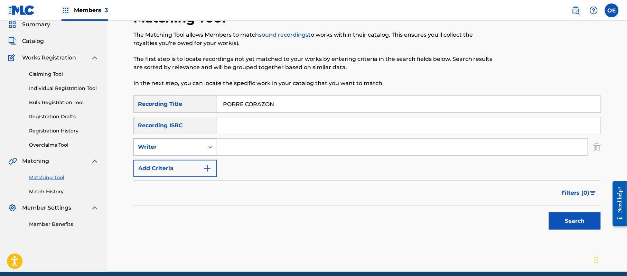
click at [191, 140] on div "Writer" at bounding box center [169, 146] width 70 height 13
click at [180, 158] on div "Recording Artist" at bounding box center [175, 163] width 83 height 17
paste input "LOS CARACOLES DE [GEOGRAPHIC_DATA]"
type input "LOS CARACOLES DE [GEOGRAPHIC_DATA]"
click at [556, 216] on button "Search" at bounding box center [574, 220] width 52 height 17
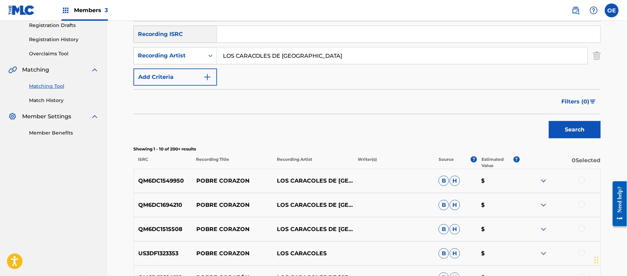
scroll to position [120, 0]
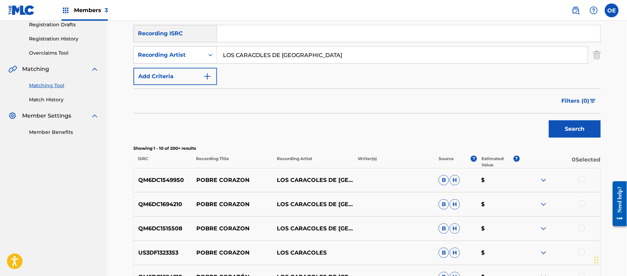
click at [582, 178] on div at bounding box center [581, 179] width 7 height 7
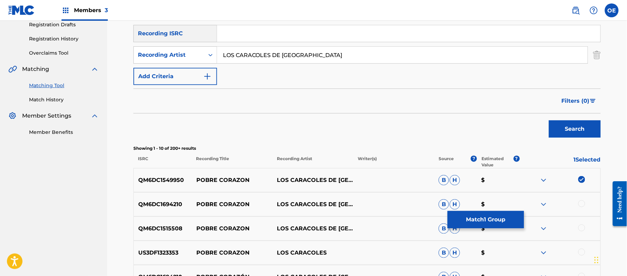
click at [584, 202] on div at bounding box center [581, 203] width 7 height 7
click at [578, 229] on div at bounding box center [581, 227] width 7 height 7
click at [582, 253] on div at bounding box center [581, 251] width 7 height 7
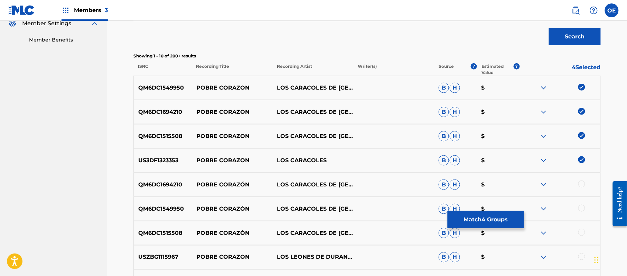
click at [584, 234] on div at bounding box center [559, 233] width 81 height 8
click at [577, 233] on div at bounding box center [559, 233] width 81 height 8
click at [580, 231] on div at bounding box center [581, 232] width 7 height 7
click at [580, 212] on div at bounding box center [559, 208] width 81 height 8
click at [582, 208] on div at bounding box center [581, 207] width 7 height 7
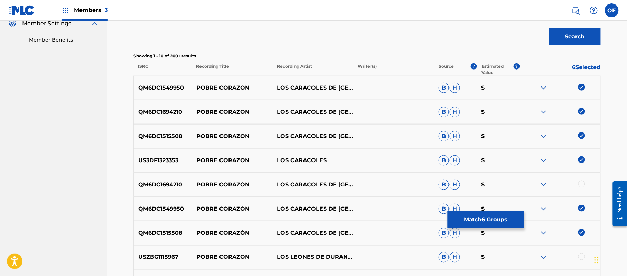
click at [581, 184] on div at bounding box center [581, 183] width 7 height 7
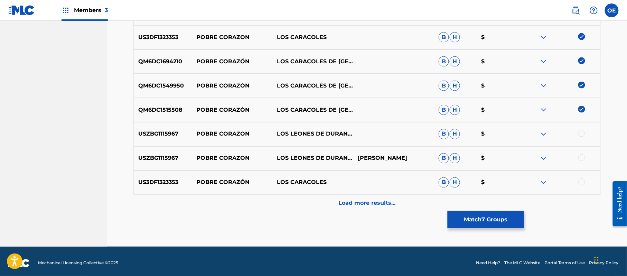
scroll to position [338, 0]
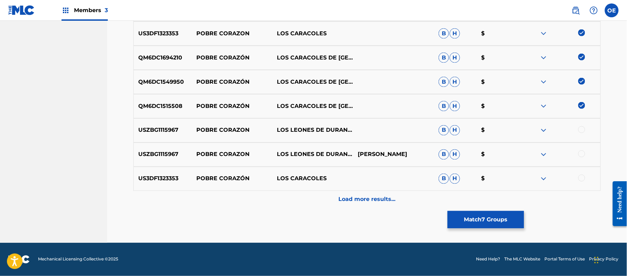
click at [580, 177] on div at bounding box center [581, 177] width 7 height 7
click at [443, 194] on div "Load more results..." at bounding box center [366, 199] width 467 height 17
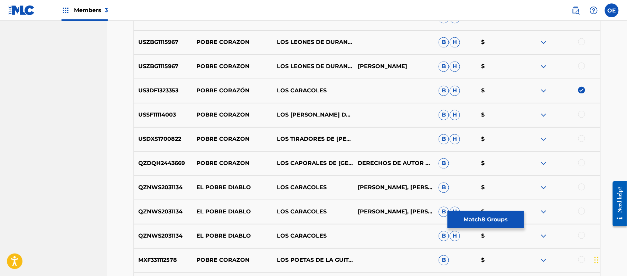
scroll to position [430, 0]
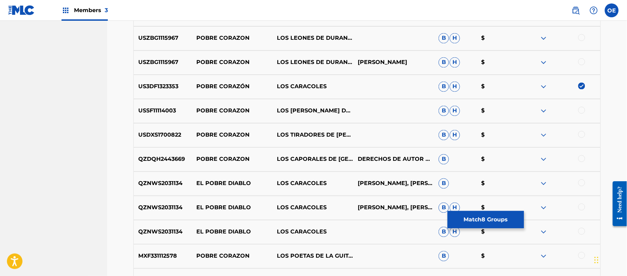
click at [472, 218] on button "Match 8 Groups" at bounding box center [485, 219] width 76 height 17
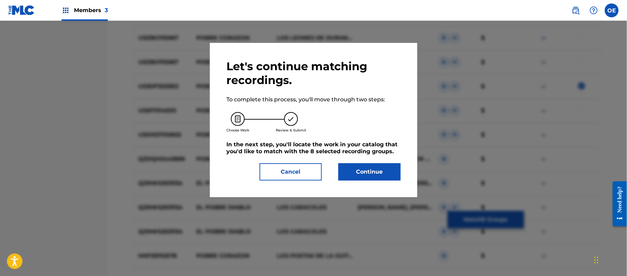
click at [370, 174] on button "Continue" at bounding box center [369, 171] width 62 height 17
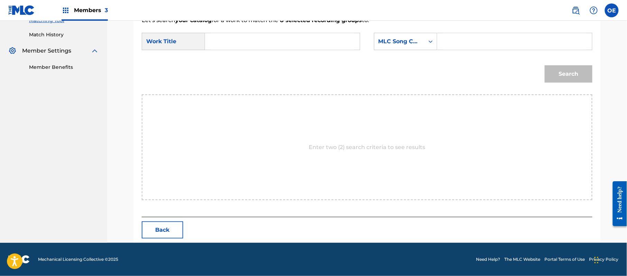
paste input "POBRE CORAZON"
type input "POBRE CORAZON"
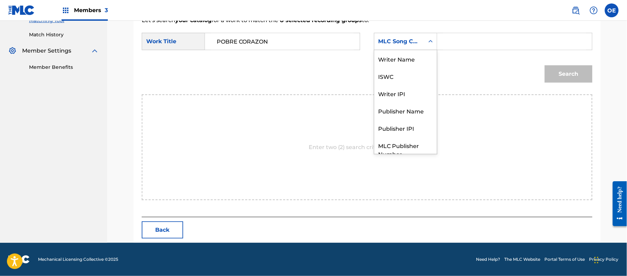
click at [386, 49] on div "MLC Song Code" at bounding box center [405, 41] width 63 height 17
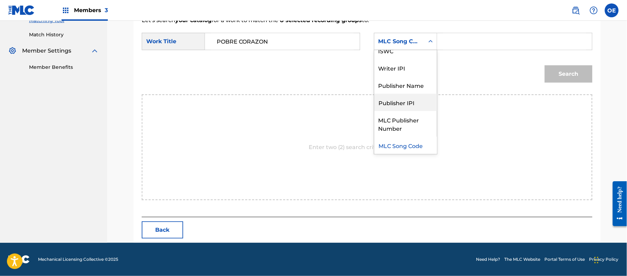
scroll to position [0, 0]
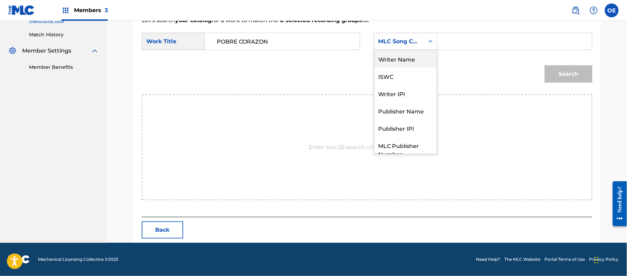
click at [390, 66] on div "Writer Name" at bounding box center [405, 58] width 63 height 17
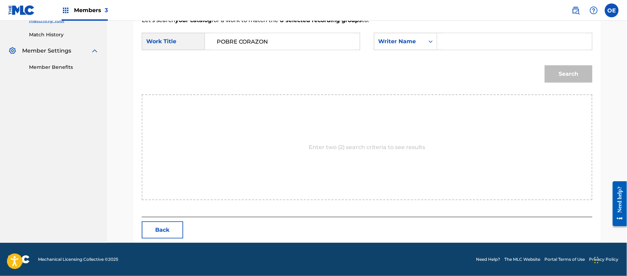
click at [440, 40] on div "Search Form" at bounding box center [514, 41] width 155 height 17
click at [456, 35] on input "Search Form" at bounding box center [514, 41] width 143 height 17
type input "MARIA"
click at [544, 65] on button "Search" at bounding box center [568, 73] width 48 height 17
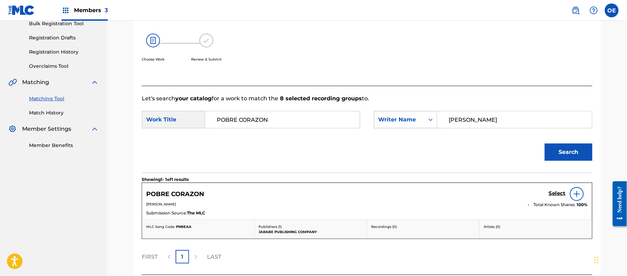
scroll to position [164, 0]
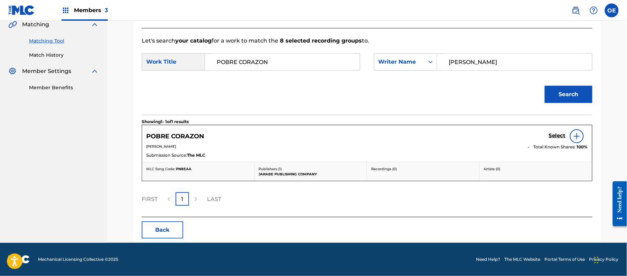
click at [554, 137] on h5 "Select" at bounding box center [556, 135] width 17 height 7
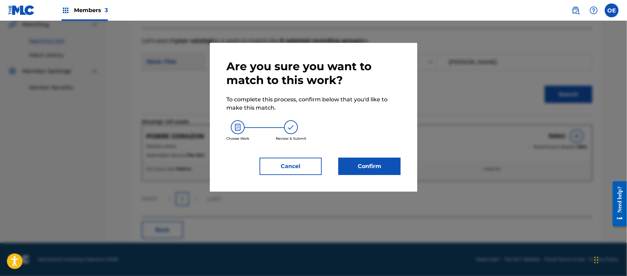
click at [384, 162] on button "Confirm" at bounding box center [369, 165] width 62 height 17
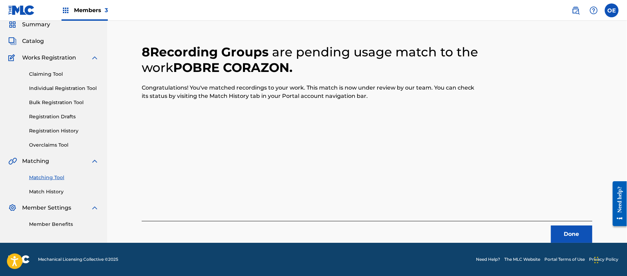
scroll to position [28, 0]
click at [560, 235] on button "Done" at bounding box center [571, 233] width 41 height 17
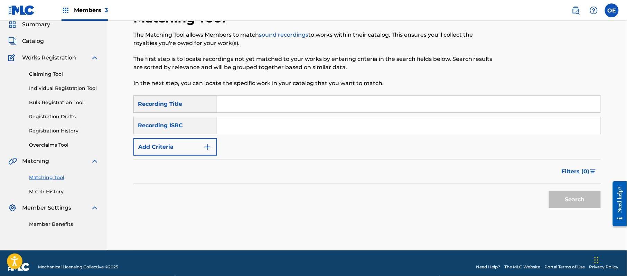
paste input "PERDONAME"
type input "PERDONAME"
click at [197, 153] on button "Add Criteria" at bounding box center [175, 146] width 84 height 17
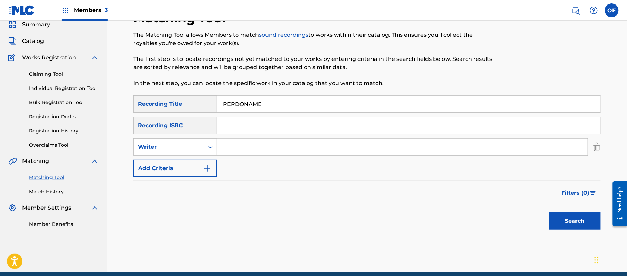
click at [197, 153] on div "Writer" at bounding box center [175, 146] width 84 height 17
click at [198, 162] on div "Recording Artist" at bounding box center [175, 163] width 83 height 17
paste input "LA MIGRA"
type input "LA MIGRA"
click at [583, 218] on button "Search" at bounding box center [574, 220] width 52 height 17
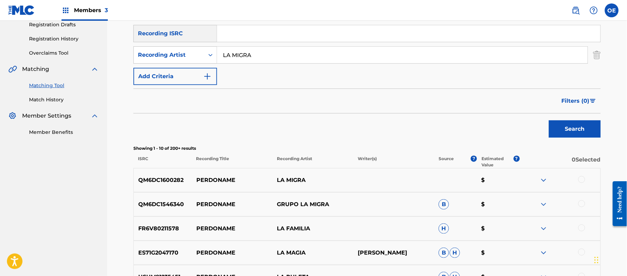
scroll to position [166, 0]
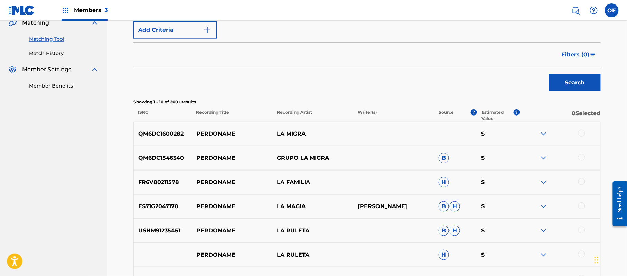
click at [584, 135] on div at bounding box center [581, 133] width 7 height 7
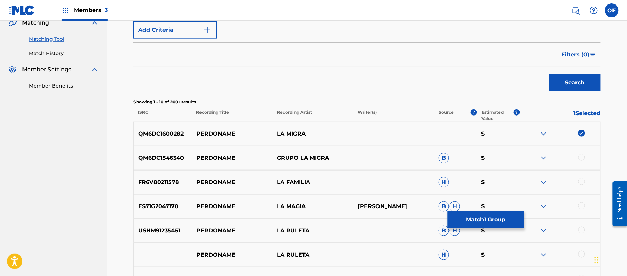
click at [582, 155] on div at bounding box center [581, 157] width 7 height 7
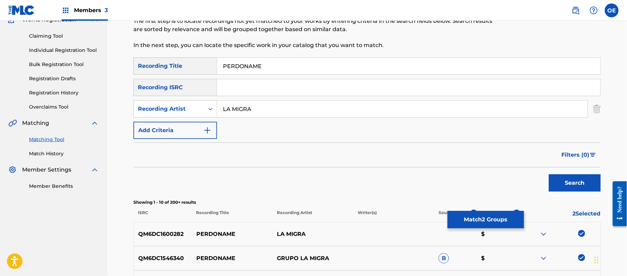
scroll to position [62, 0]
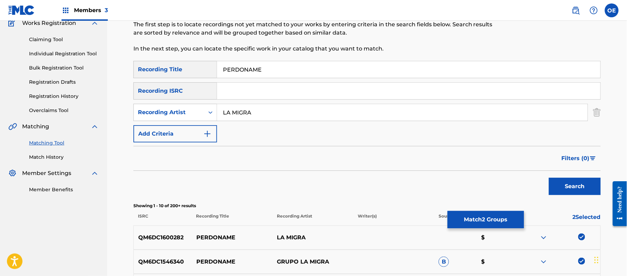
click at [473, 217] on button "Match 2 Groups" at bounding box center [485, 219] width 76 height 17
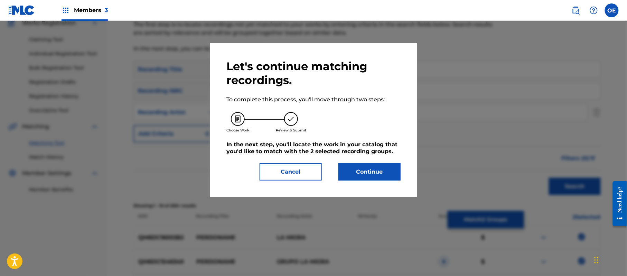
click at [357, 172] on button "Continue" at bounding box center [369, 171] width 62 height 17
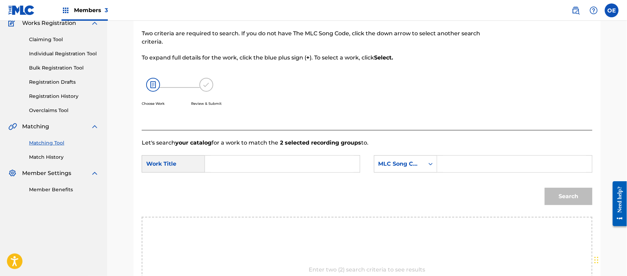
paste input "PERDONAME"
type input "PERDONAME"
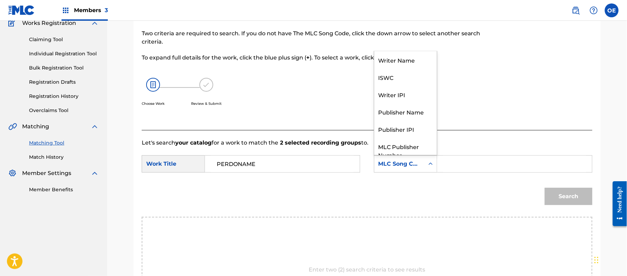
click at [417, 166] on div "MLC Song Code" at bounding box center [399, 164] width 42 height 8
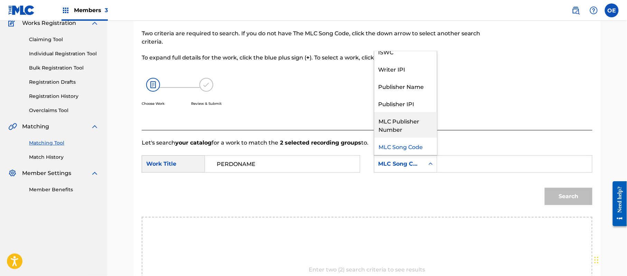
scroll to position [0, 0]
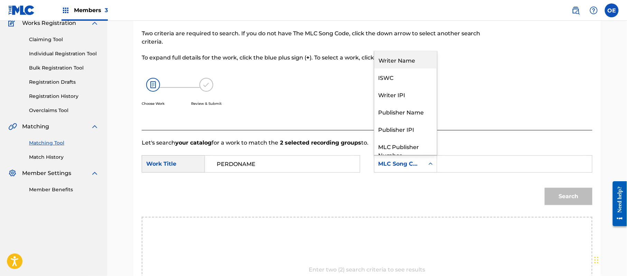
click at [404, 64] on div "Writer Name" at bounding box center [405, 59] width 63 height 17
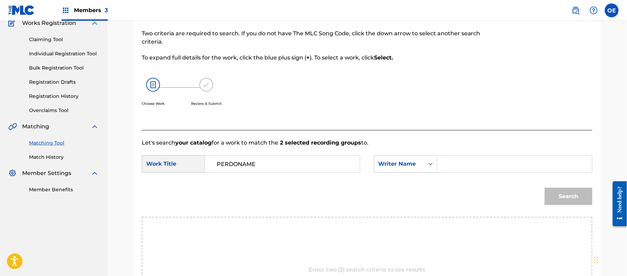
click at [447, 164] on input "Search Form" at bounding box center [514, 163] width 143 height 17
type input "MIGUEL"
click at [544, 188] on button "Search" at bounding box center [568, 196] width 48 height 17
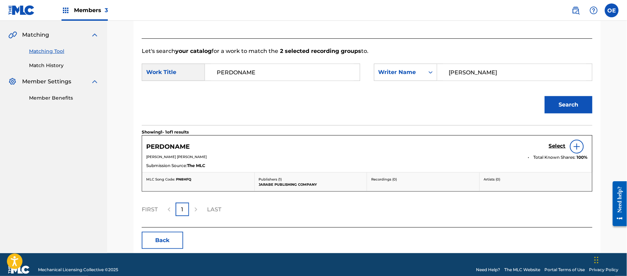
scroll to position [154, 0]
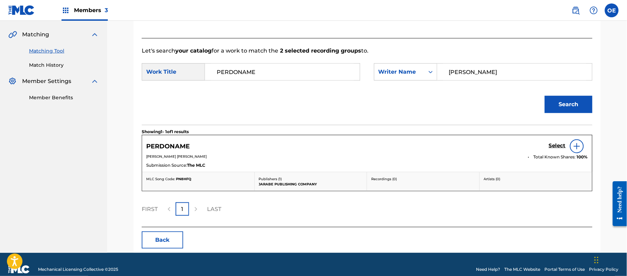
click at [559, 144] on h5 "Select" at bounding box center [556, 145] width 17 height 7
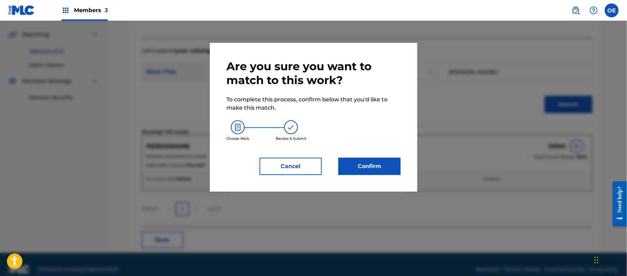
click at [392, 163] on button "Confirm" at bounding box center [369, 165] width 62 height 17
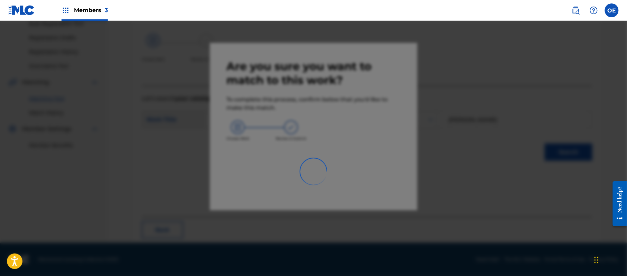
scroll to position [28, 0]
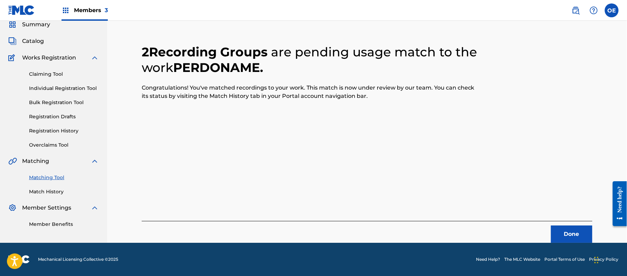
click at [563, 227] on button "Done" at bounding box center [571, 233] width 41 height 17
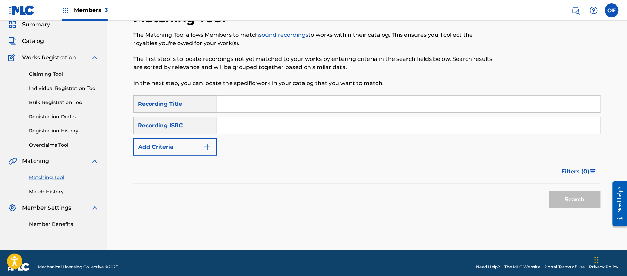
paste input "PORQUE EL AMOR ES ASI"
type input "PORQUE EL AMOR ES ASI"
click at [169, 144] on button "Add Criteria" at bounding box center [175, 146] width 84 height 17
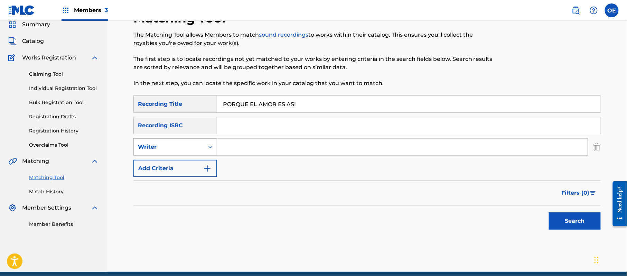
click at [175, 140] on div "Writer" at bounding box center [169, 146] width 70 height 13
click at [180, 155] on div "Recording Artist" at bounding box center [175, 163] width 83 height 17
paste input "LOS KINOS"
type input "LOS KINOS"
click at [556, 220] on button "Search" at bounding box center [574, 220] width 52 height 17
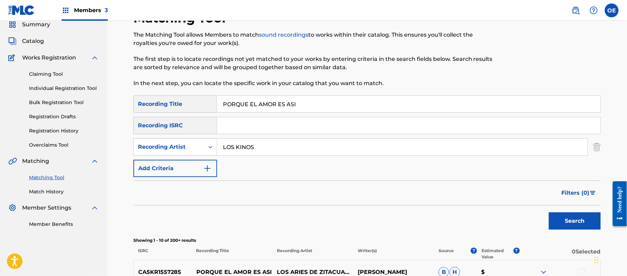
scroll to position [0, 0]
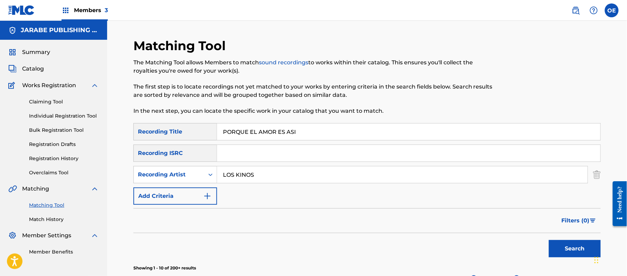
drag, startPoint x: 324, startPoint y: 124, endPoint x: 175, endPoint y: 129, distance: 148.9
click at [175, 129] on div "SearchWithCriteriae6ad0856-de4e-4f1c-a917-0fd337c7550b Recording Title PORQUE E…" at bounding box center [366, 131] width 467 height 17
paste input "AVENTURA FUGAZ"
click at [548, 240] on div "Search" at bounding box center [572, 247] width 55 height 28
click at [557, 245] on button "Search" at bounding box center [574, 248] width 52 height 17
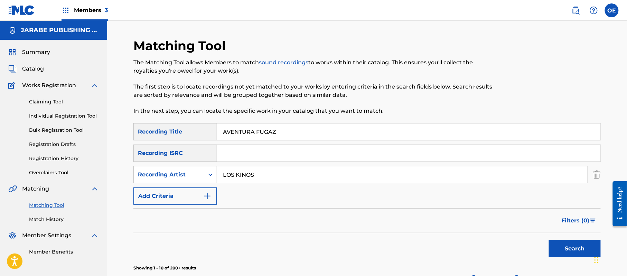
drag, startPoint x: 302, startPoint y: 133, endPoint x: 219, endPoint y: 140, distance: 83.5
click at [218, 141] on div "SearchWithCriteriae6ad0856-de4e-4f1c-a917-0fd337c7550b Recording Title AVENTURA…" at bounding box center [366, 164] width 467 height 82
paste input "DESDE QUE ME DEJASTE"
type input "DESDE QUE ME DEJASTE"
drag, startPoint x: 267, startPoint y: 169, endPoint x: 200, endPoint y: 172, distance: 66.4
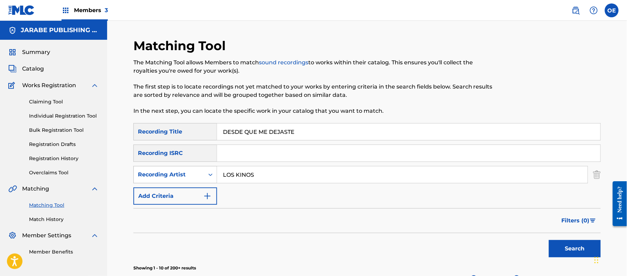
click at [200, 172] on div "SearchWithCriteria3417cd39-f708-4019-b9cf-ed606dad0a3f Recording Artist LOS KIN…" at bounding box center [366, 174] width 467 height 17
paste input "A MIGRA"
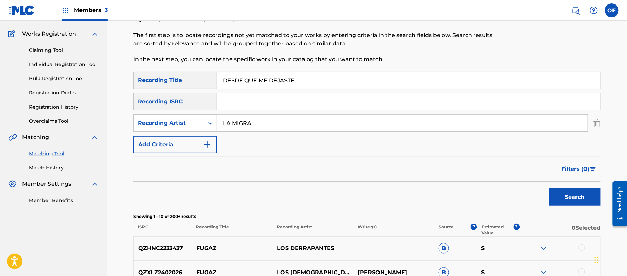
scroll to position [92, 0]
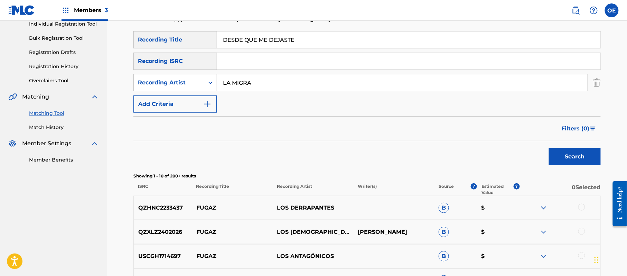
type input "LA MIGRA"
click at [551, 158] on button "Search" at bounding box center [574, 156] width 52 height 17
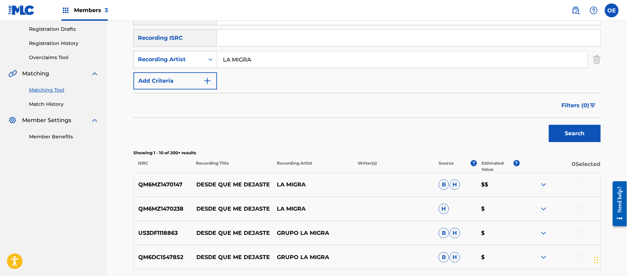
scroll to position [138, 0]
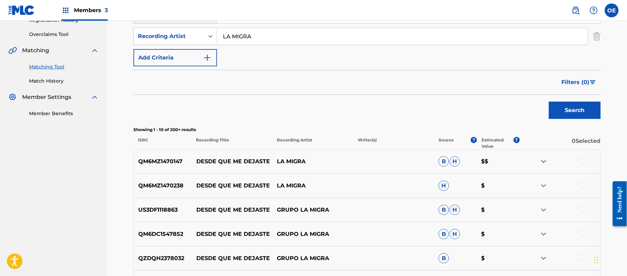
click at [582, 162] on div at bounding box center [581, 160] width 7 height 7
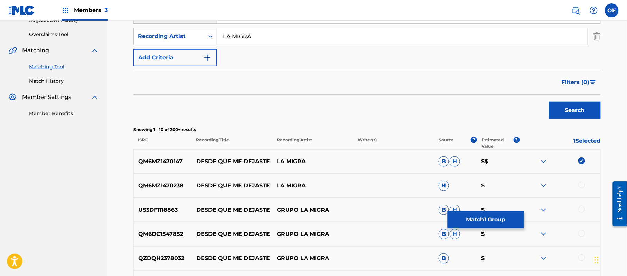
click at [581, 185] on div at bounding box center [581, 184] width 7 height 7
click at [582, 208] on div at bounding box center [581, 209] width 7 height 7
click at [580, 232] on div at bounding box center [581, 233] width 7 height 7
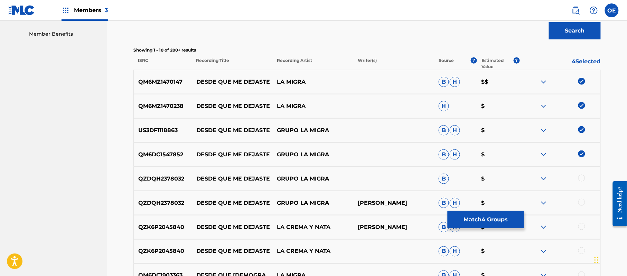
scroll to position [230, 0]
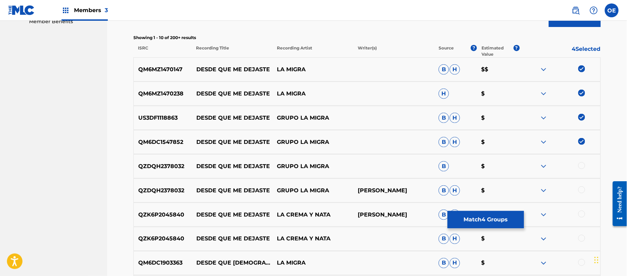
click at [581, 168] on div at bounding box center [581, 165] width 7 height 7
click at [580, 192] on div at bounding box center [581, 189] width 7 height 7
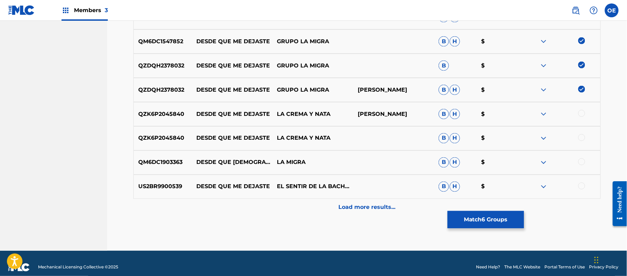
scroll to position [338, 0]
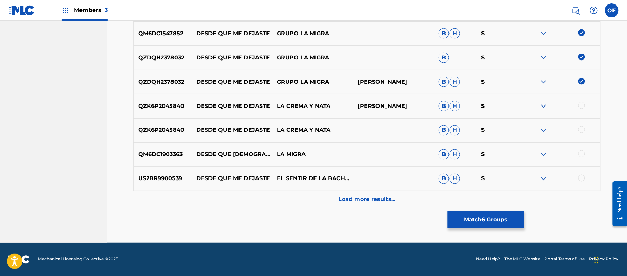
click at [480, 217] on button "Match 6 Groups" at bounding box center [485, 219] width 76 height 17
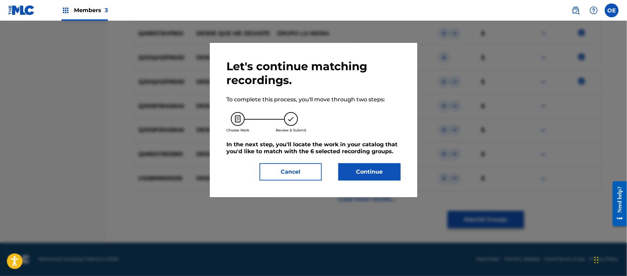
click at [375, 173] on button "Continue" at bounding box center [369, 171] width 62 height 17
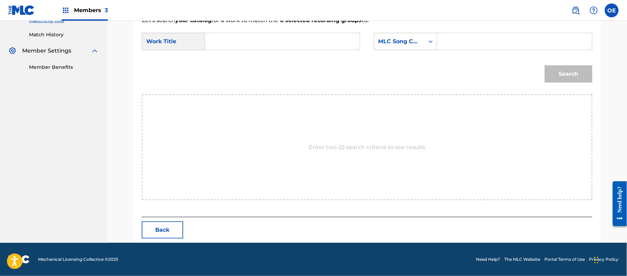
scroll to position [184, 0]
paste input "DESDE QUE ME DEJASTE"
type input "DESDE QUE ME DEJASTE"
click at [405, 48] on div "MLC Song Code" at bounding box center [405, 41] width 63 height 17
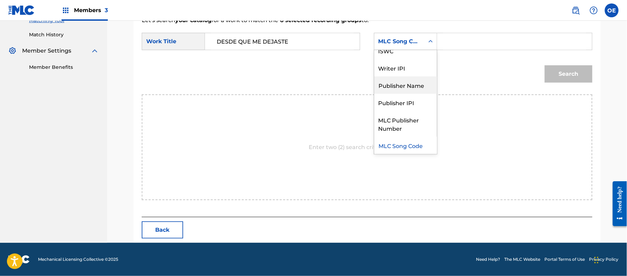
scroll to position [0, 0]
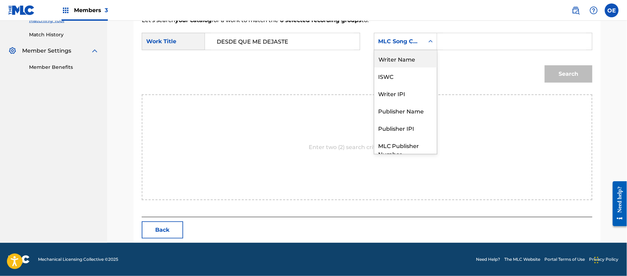
click at [400, 61] on div "Writer Name" at bounding box center [405, 58] width 63 height 17
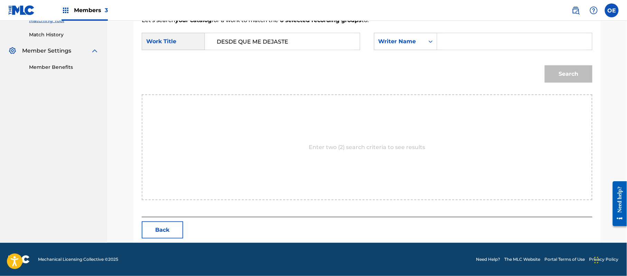
click at [520, 39] on input "Search Form" at bounding box center [514, 41] width 143 height 17
type input "MIGUEL"
click at [544, 65] on button "Search" at bounding box center [568, 73] width 48 height 17
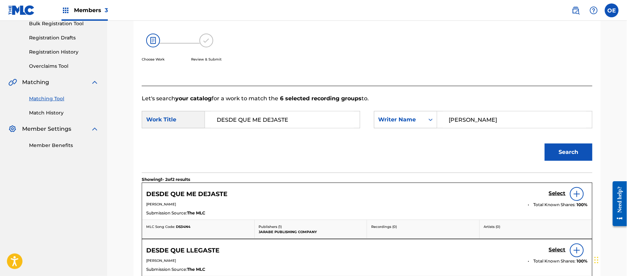
scroll to position [184, 0]
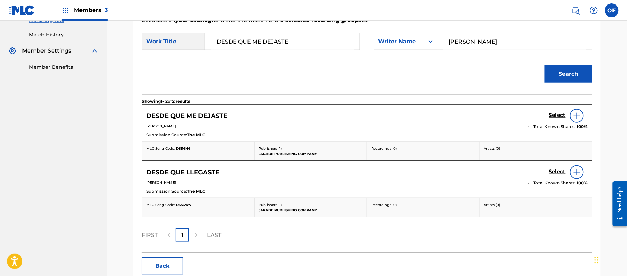
click at [557, 116] on h5 "Select" at bounding box center [556, 115] width 17 height 7
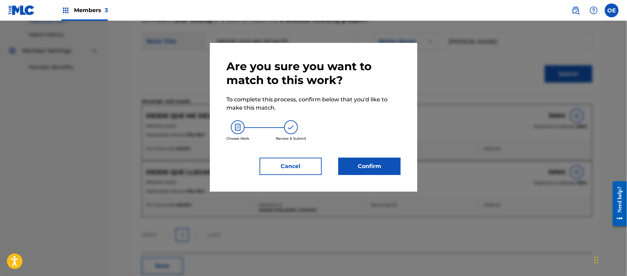
drag, startPoint x: 337, startPoint y: 164, endPoint x: 347, endPoint y: 164, distance: 9.7
click at [338, 164] on div "Confirm" at bounding box center [365, 165] width 70 height 17
click at [349, 164] on button "Confirm" at bounding box center [369, 165] width 62 height 17
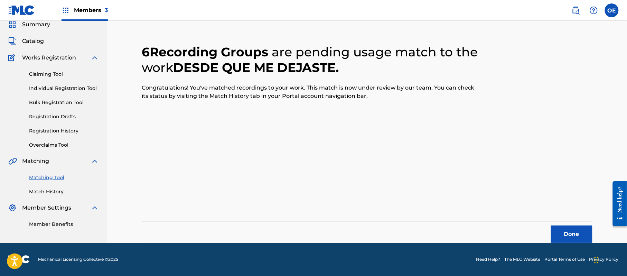
scroll to position [28, 0]
click at [586, 234] on button "Done" at bounding box center [571, 233] width 41 height 17
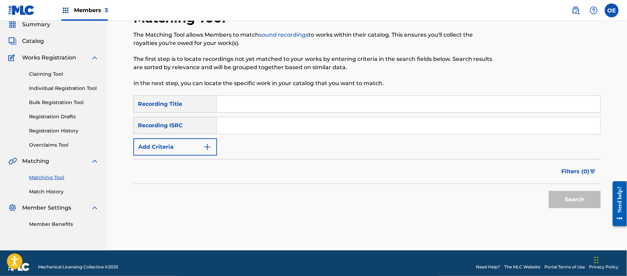
paste input "DIME EL MOTIVO"
type input "DIME EL MOTIVO"
click at [177, 151] on button "Add Criteria" at bounding box center [175, 146] width 84 height 17
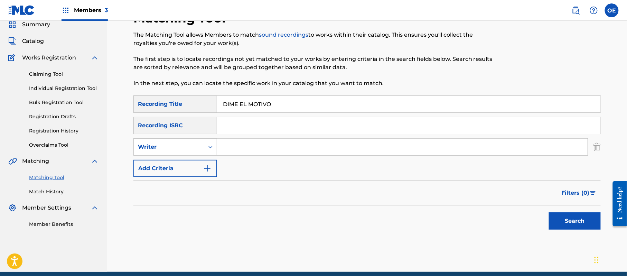
click at [177, 151] on div "Writer" at bounding box center [169, 146] width 70 height 13
click at [178, 162] on div "Recording Artist" at bounding box center [175, 163] width 83 height 17
paste input "LA MIGRA"
type input "LA MIGRA"
drag, startPoint x: 587, startPoint y: 216, endPoint x: 582, endPoint y: 218, distance: 5.5
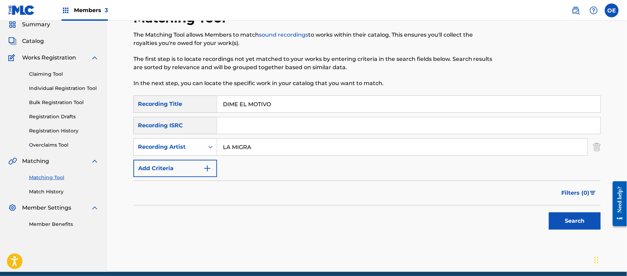
click at [586, 218] on button "Search" at bounding box center [574, 220] width 52 height 17
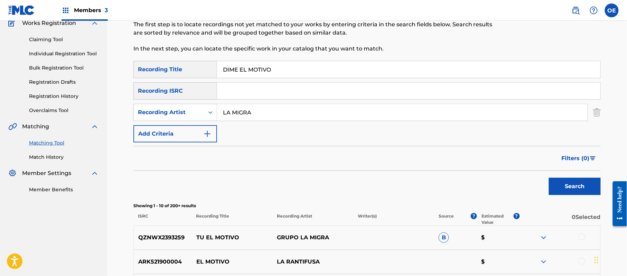
scroll to position [55, 0]
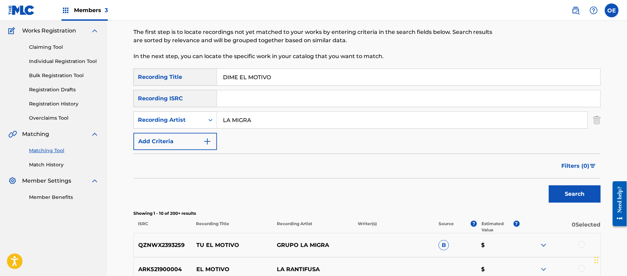
click at [584, 191] on button "Search" at bounding box center [574, 193] width 52 height 17
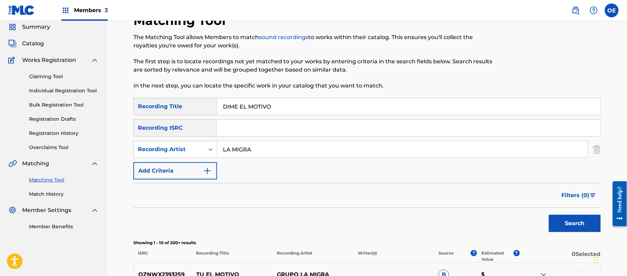
scroll to position [9, 0]
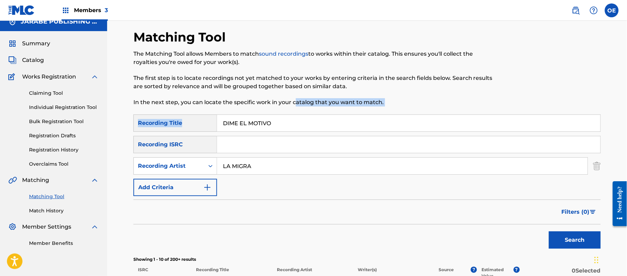
drag, startPoint x: 290, startPoint y: 123, endPoint x: 170, endPoint y: 135, distance: 120.8
click at [168, 137] on div "SearchWithCriteriae6ad0856-de4e-4f1c-a917-0fd337c7550b Recording Title DIME EL …" at bounding box center [366, 155] width 467 height 82
paste input "IMPLORO TU PERDON"
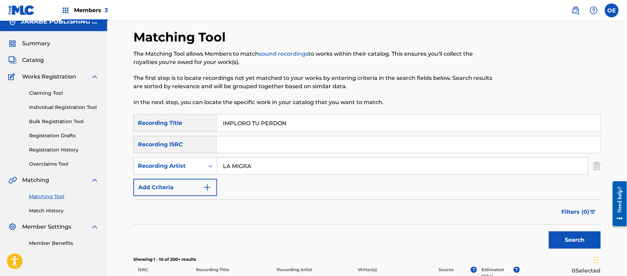
type input "IMPLORO TU PERDON"
click at [566, 234] on button "Search" at bounding box center [574, 239] width 52 height 17
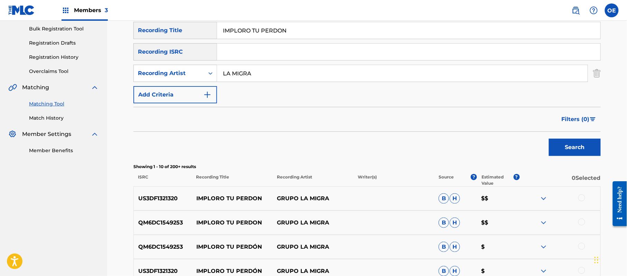
scroll to position [193, 0]
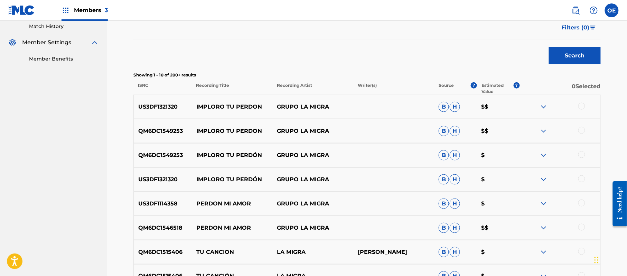
click at [584, 180] on div at bounding box center [581, 178] width 7 height 7
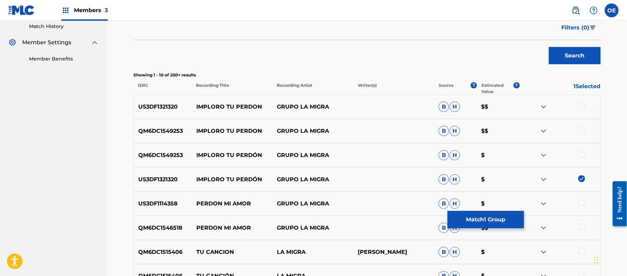
click at [581, 153] on div at bounding box center [581, 154] width 7 height 7
click at [581, 135] on div at bounding box center [559, 131] width 81 height 8
click at [582, 132] on div at bounding box center [581, 130] width 7 height 7
click at [582, 108] on div at bounding box center [581, 106] width 7 height 7
click at [507, 224] on button "Match 4 Groups" at bounding box center [485, 219] width 76 height 17
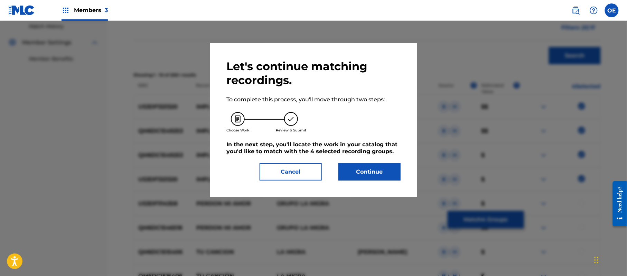
click at [365, 173] on button "Continue" at bounding box center [369, 171] width 62 height 17
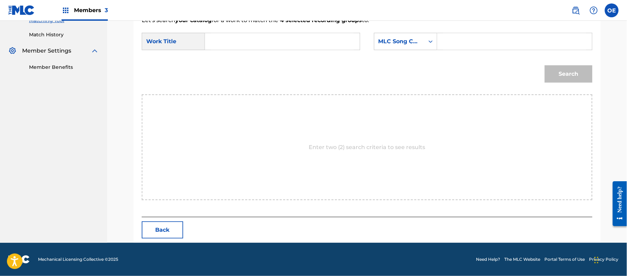
paste input "IMPLORO TU PERDON"
type input "IMPLORO TU PERDON"
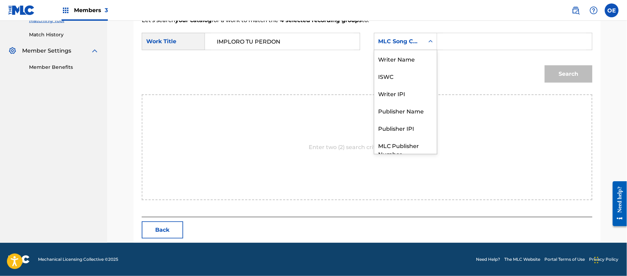
click at [419, 39] on div "MLC Song Code" at bounding box center [399, 41] width 42 height 8
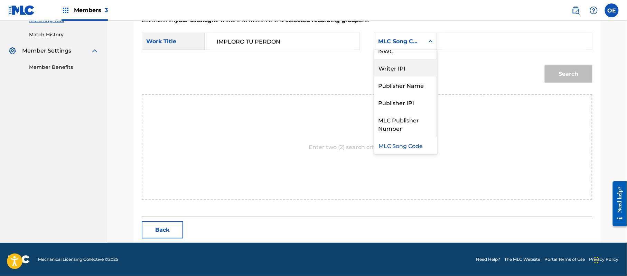
scroll to position [0, 0]
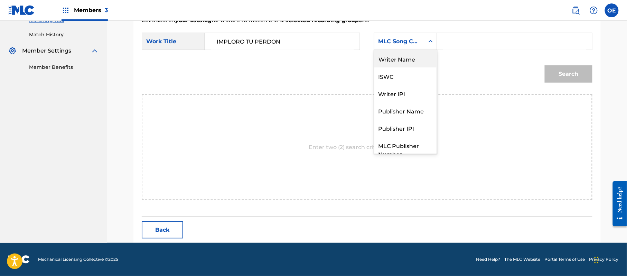
click at [403, 60] on div "Writer Name" at bounding box center [405, 58] width 63 height 17
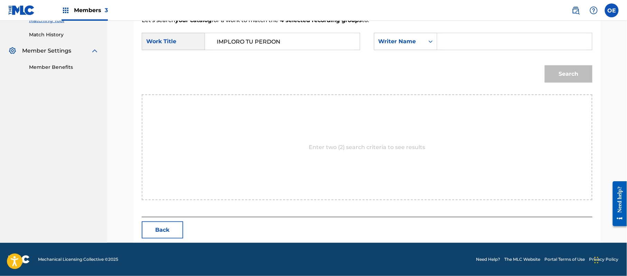
click at [462, 47] on input "Search Form" at bounding box center [514, 41] width 143 height 17
type input "MIGUEL"
click at [544, 65] on button "Search" at bounding box center [568, 73] width 48 height 17
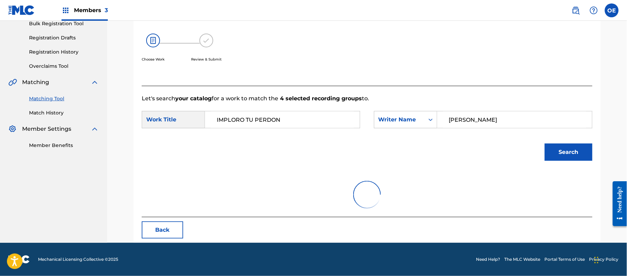
scroll to position [184, 0]
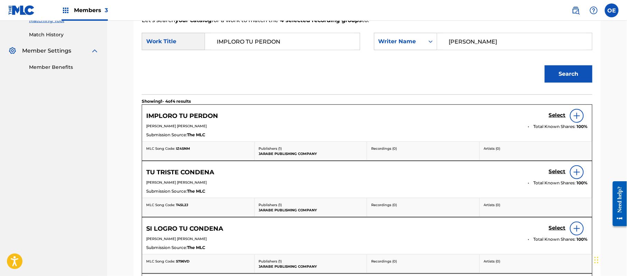
click at [555, 118] on h5 "Select" at bounding box center [556, 115] width 17 height 7
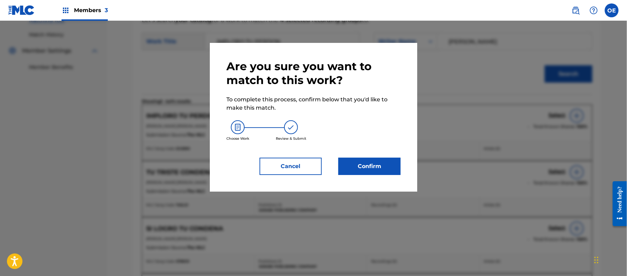
click at [383, 172] on button "Confirm" at bounding box center [369, 165] width 62 height 17
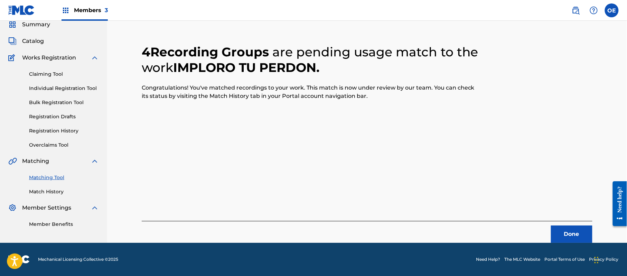
scroll to position [28, 0]
click at [584, 234] on button "Done" at bounding box center [571, 233] width 41 height 17
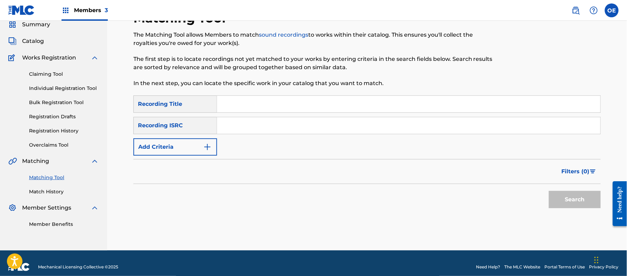
paste input "JUEGOS DE LA VIDA"
type input "JUEGOS DE LA VIDA"
click at [200, 150] on button "Add Criteria" at bounding box center [175, 146] width 84 height 17
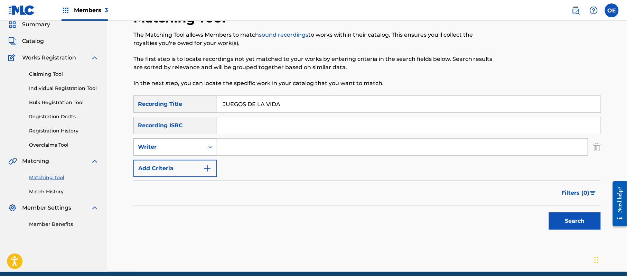
click at [185, 151] on div "Writer" at bounding box center [169, 146] width 70 height 13
click at [184, 159] on div "Recording Artist" at bounding box center [175, 163] width 83 height 17
paste input "LA MIGRA"
type input "LA MIGRA"
click at [592, 230] on div "Search" at bounding box center [572, 219] width 55 height 28
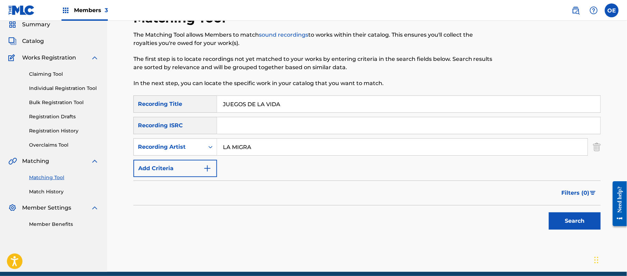
click at [591, 225] on button "Search" at bounding box center [574, 220] width 52 height 17
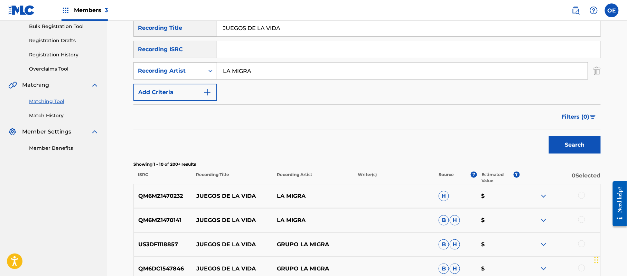
scroll to position [120, 0]
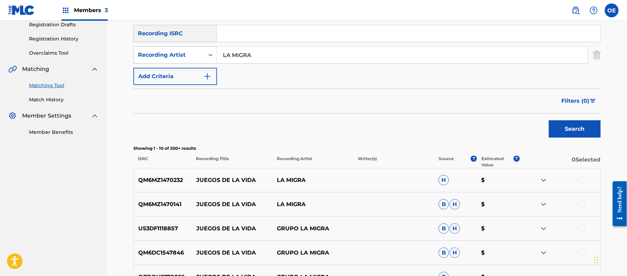
click at [582, 181] on div at bounding box center [581, 179] width 7 height 7
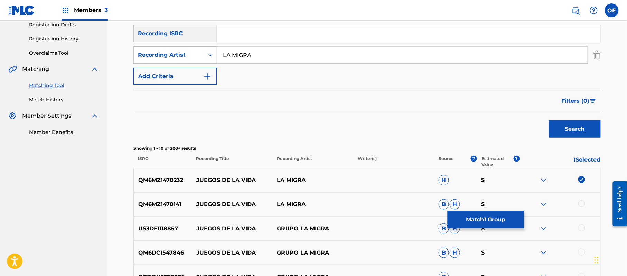
click at [583, 202] on div at bounding box center [581, 203] width 7 height 7
click at [581, 226] on div at bounding box center [581, 227] width 7 height 7
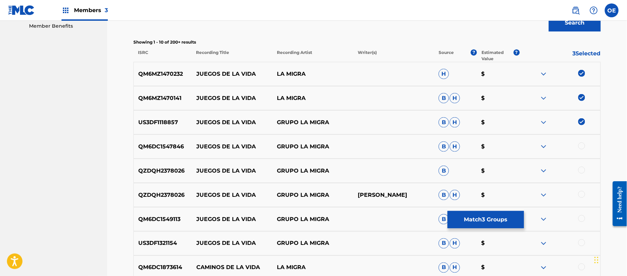
scroll to position [258, 0]
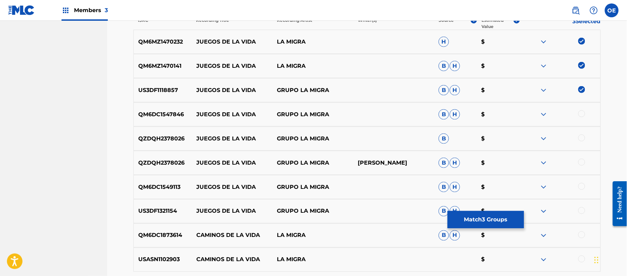
click at [584, 210] on div at bounding box center [581, 210] width 7 height 7
click at [583, 184] on div at bounding box center [581, 186] width 7 height 7
click at [581, 163] on div at bounding box center [581, 162] width 7 height 7
click at [580, 140] on div at bounding box center [581, 137] width 7 height 7
click at [580, 115] on div at bounding box center [581, 113] width 7 height 7
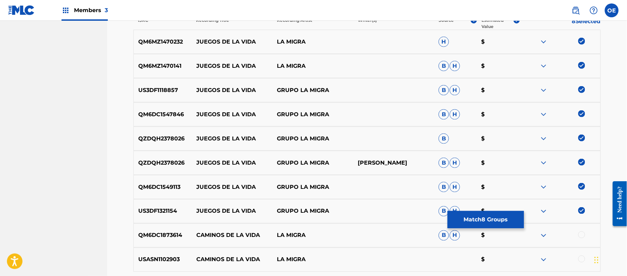
click at [472, 222] on button "Match 8 Groups" at bounding box center [485, 219] width 76 height 17
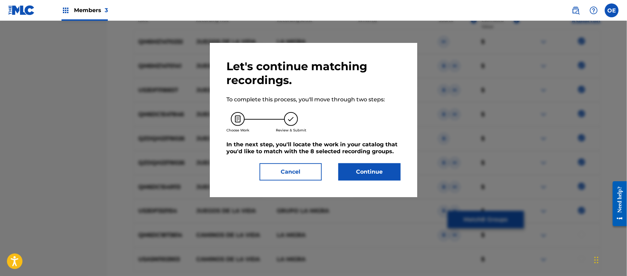
click at [346, 172] on button "Continue" at bounding box center [369, 171] width 62 height 17
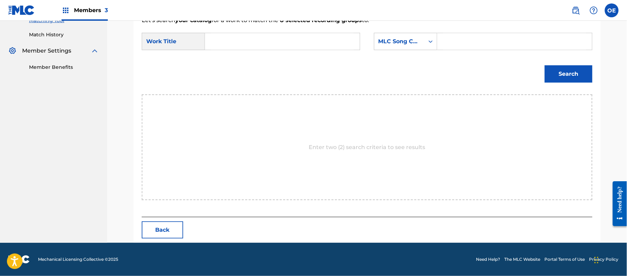
scroll to position [184, 0]
click at [419, 51] on div "SearchWithCriteria357bfe1b-8cf1-4968-ab63-36805cee985b Work Title SearchWithCri…" at bounding box center [367, 43] width 450 height 21
click at [417, 30] on form "SearchWithCriteria357bfe1b-8cf1-4968-ab63-36805cee985b Work Title SearchWithCri…" at bounding box center [367, 60] width 450 height 70
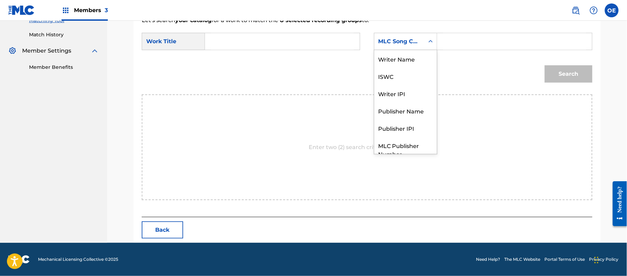
click at [415, 40] on div "MLC Song Code" at bounding box center [399, 41] width 42 height 8
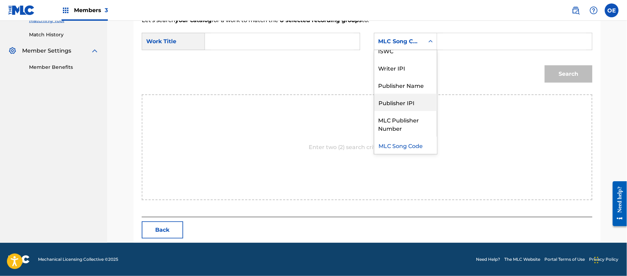
scroll to position [0, 0]
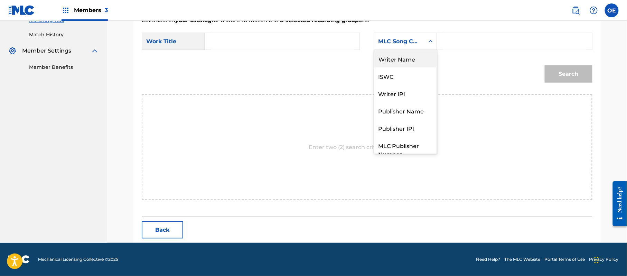
click at [404, 61] on div "Writer Name" at bounding box center [405, 58] width 63 height 17
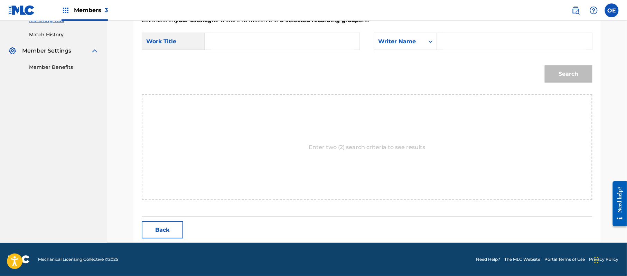
click at [478, 45] on input "Search Form" at bounding box center [514, 41] width 143 height 17
type input "MIGUEL"
paste input "JUEGOS DE LA VIDA"
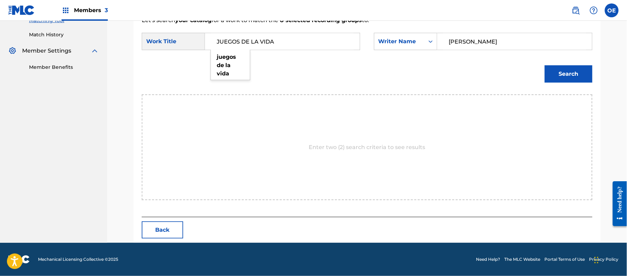
type input "JUEGOS DE LA VIDA"
click at [547, 67] on button "Search" at bounding box center [568, 73] width 48 height 17
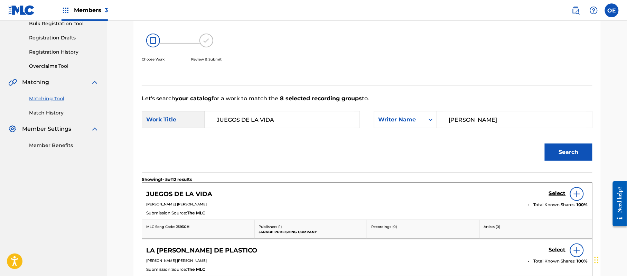
scroll to position [184, 0]
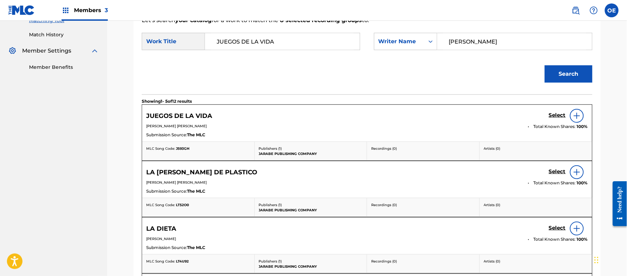
click at [551, 114] on h5 "Select" at bounding box center [556, 115] width 17 height 7
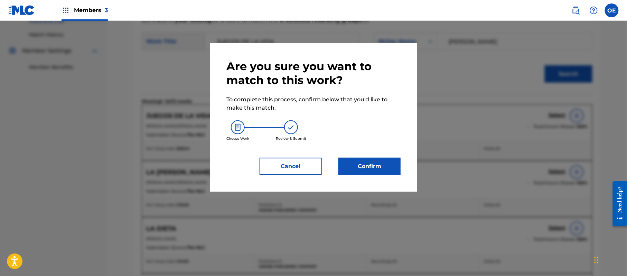
click at [347, 160] on button "Confirm" at bounding box center [369, 165] width 62 height 17
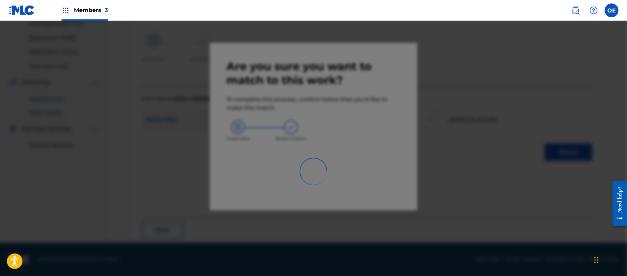
scroll to position [28, 0]
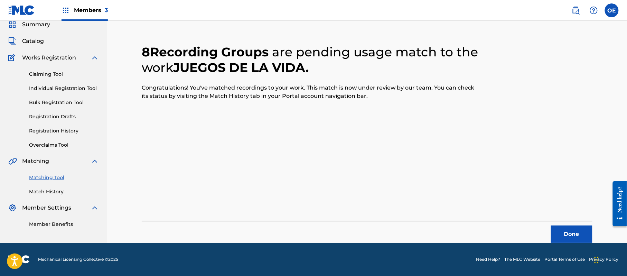
click at [573, 232] on button "Done" at bounding box center [571, 233] width 41 height 17
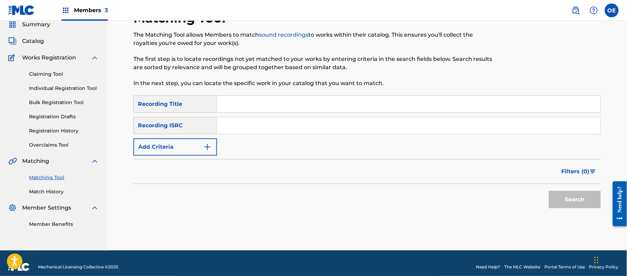
paste input "MI GRAN TRISTEZA"
type input "MI GRAN TRISTEZA"
click at [173, 151] on button "Add Criteria" at bounding box center [175, 146] width 84 height 17
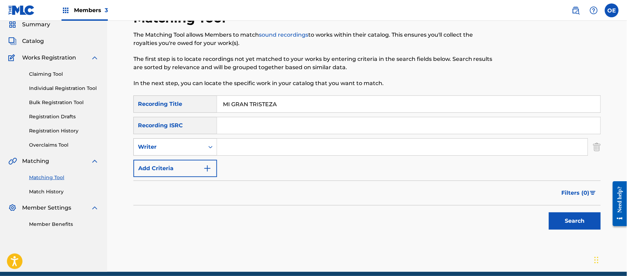
click at [182, 145] on div "Writer" at bounding box center [169, 147] width 62 height 8
click at [173, 163] on div "Recording Artist" at bounding box center [175, 163] width 83 height 17
paste input "LOS POTROS"
type input "LOS POTROS"
drag, startPoint x: 547, startPoint y: 207, endPoint x: 553, endPoint y: 209, distance: 5.9
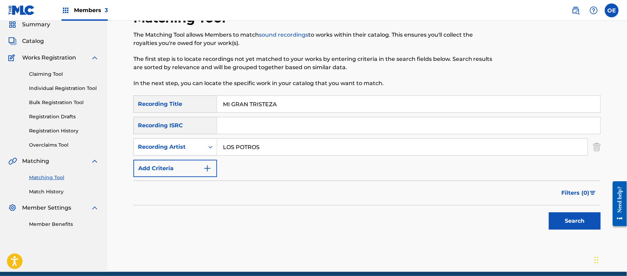
click at [550, 208] on div "Search" at bounding box center [572, 219] width 55 height 28
click at [562, 212] on div "Search" at bounding box center [572, 219] width 55 height 28
click at [566, 216] on button "Search" at bounding box center [574, 220] width 52 height 17
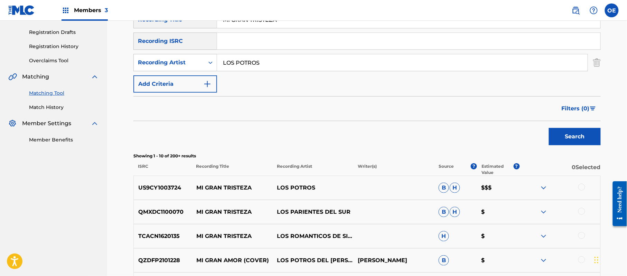
scroll to position [120, 0]
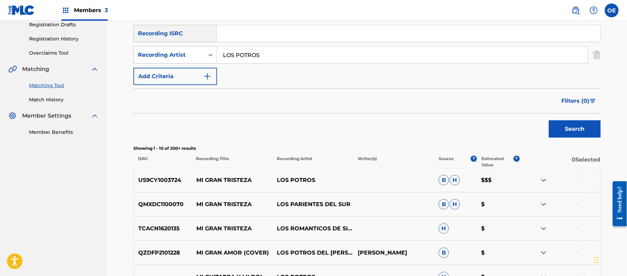
click at [582, 179] on div at bounding box center [581, 179] width 7 height 7
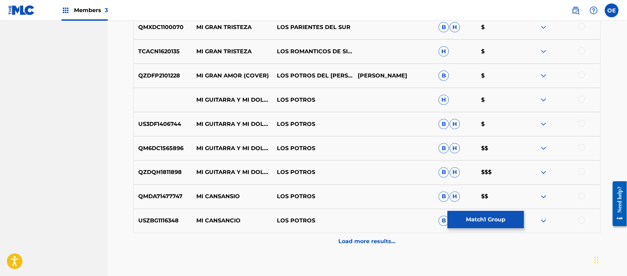
scroll to position [338, 0]
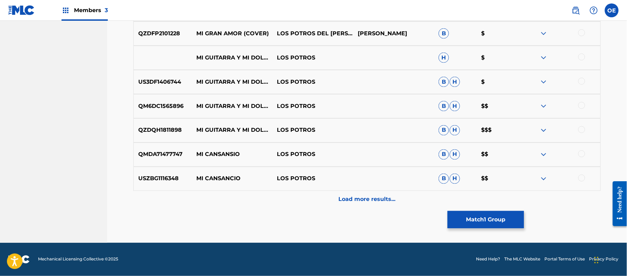
click at [467, 220] on button "Match 1 Group" at bounding box center [485, 219] width 76 height 17
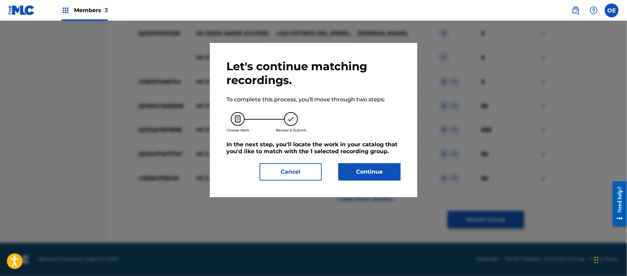
click at [361, 164] on button "Continue" at bounding box center [369, 171] width 62 height 17
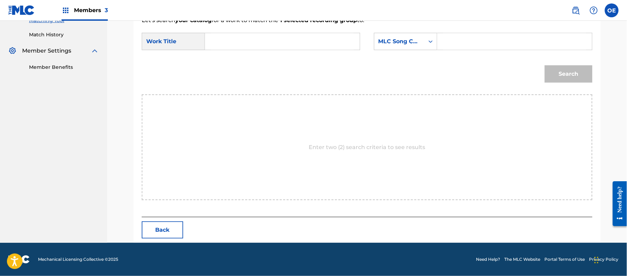
scroll to position [184, 0]
paste input "MI GRAN TRISTEZA"
type input "MI GRAN TRISTEZA"
click at [395, 42] on div "MLC Song Code" at bounding box center [399, 41] width 42 height 8
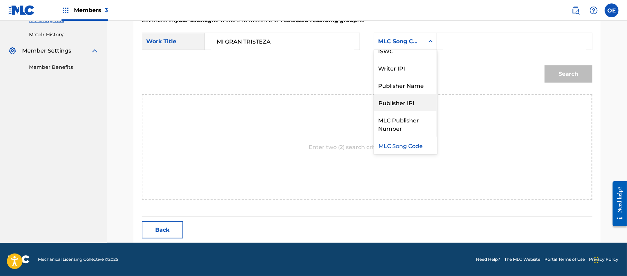
scroll to position [0, 0]
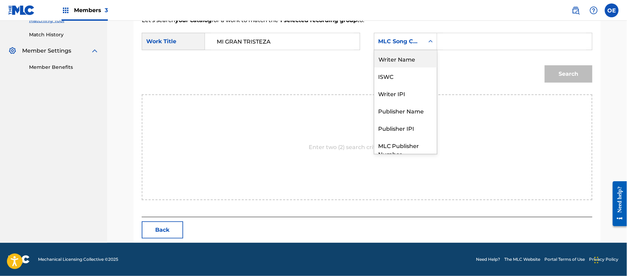
click at [394, 63] on div "Writer Name" at bounding box center [405, 58] width 63 height 17
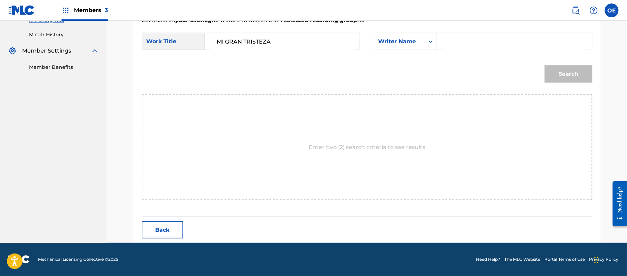
click at [462, 46] on input "Search Form" at bounding box center [514, 41] width 143 height 17
type input "MIGUEL"
click at [544, 65] on button "Search" at bounding box center [568, 73] width 48 height 17
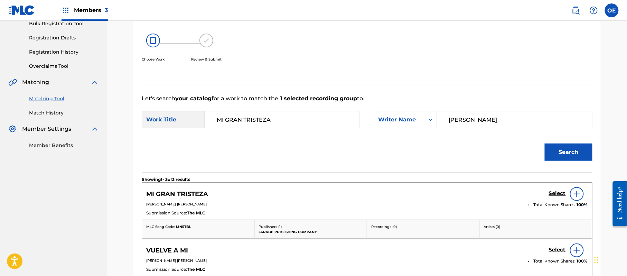
scroll to position [184, 0]
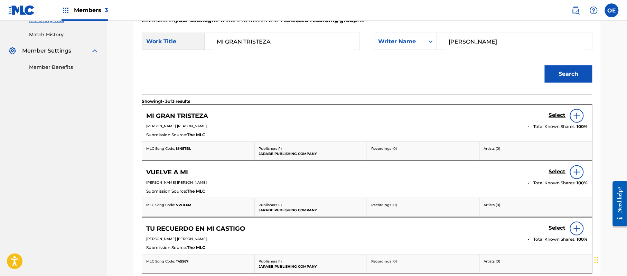
click at [560, 119] on link "Select" at bounding box center [556, 116] width 17 height 8
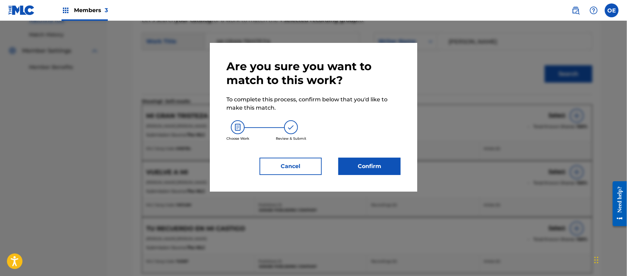
click at [381, 170] on button "Confirm" at bounding box center [369, 165] width 62 height 17
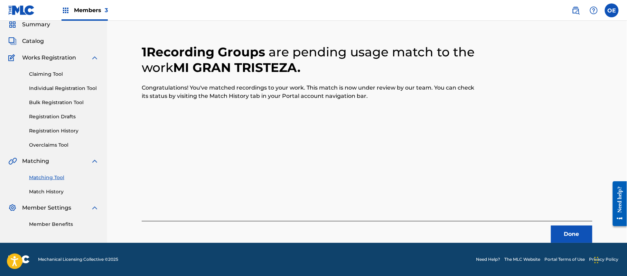
scroll to position [28, 0]
click at [584, 231] on button "Done" at bounding box center [571, 233] width 41 height 17
